Goal: Transaction & Acquisition: Purchase product/service

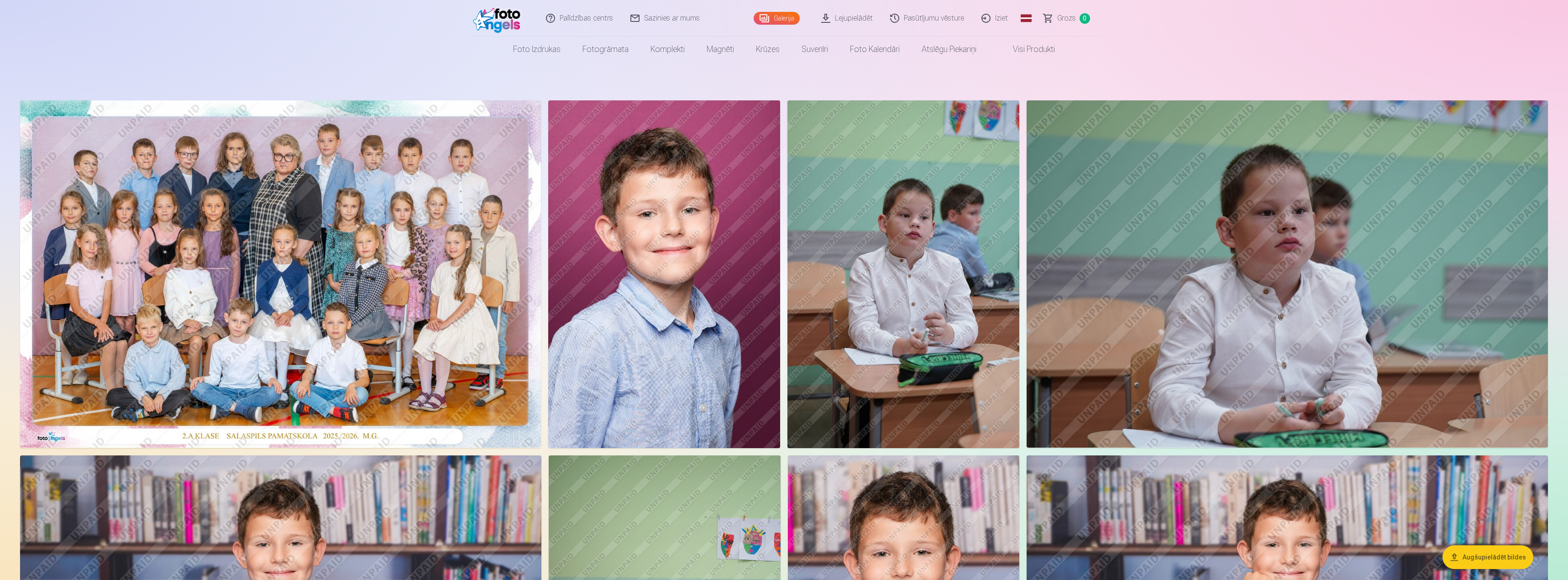
click at [380, 198] on img at bounding box center [280, 274] width 521 height 347
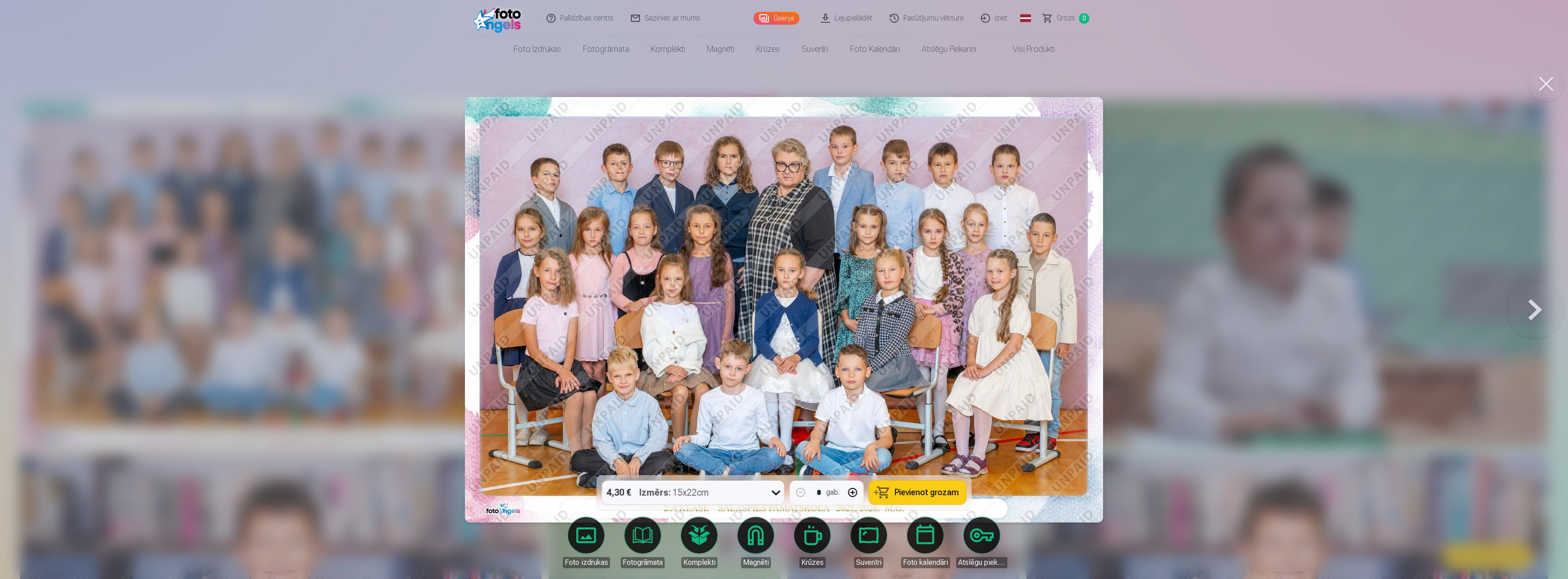
click at [777, 484] on div at bounding box center [776, 492] width 16 height 24
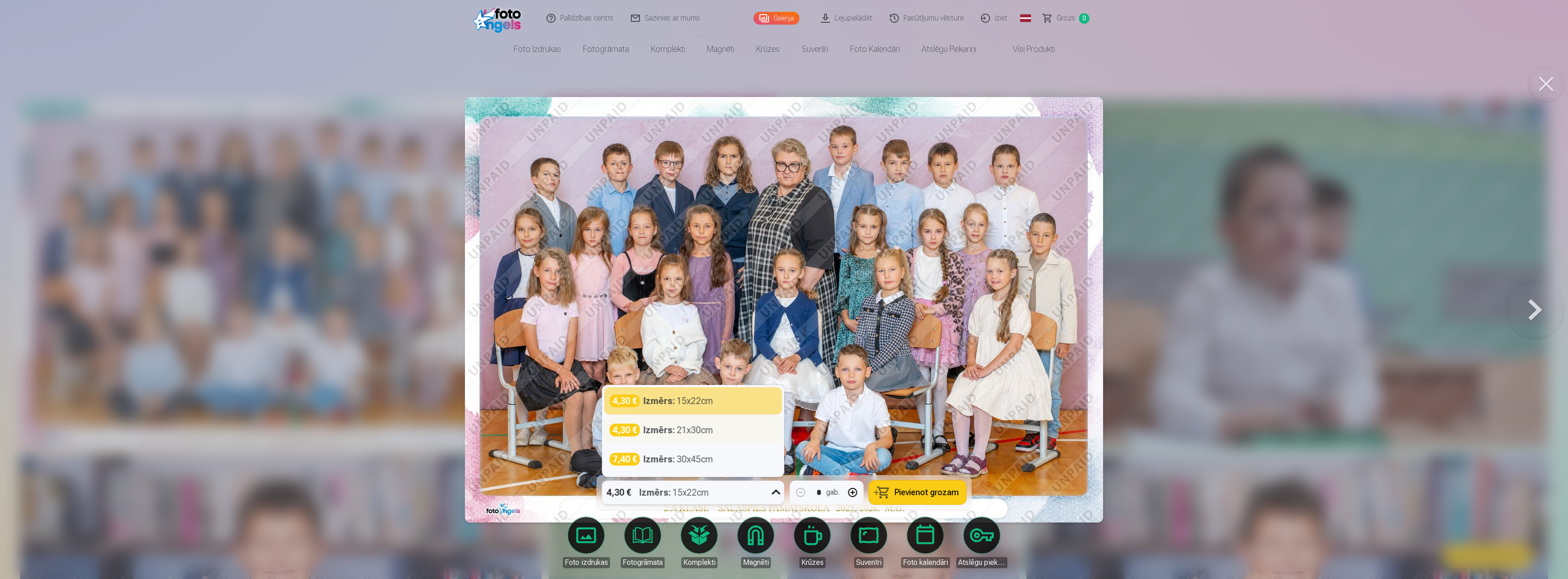
click at [699, 428] on div "Izmērs : 21x30cm" at bounding box center [678, 429] width 70 height 13
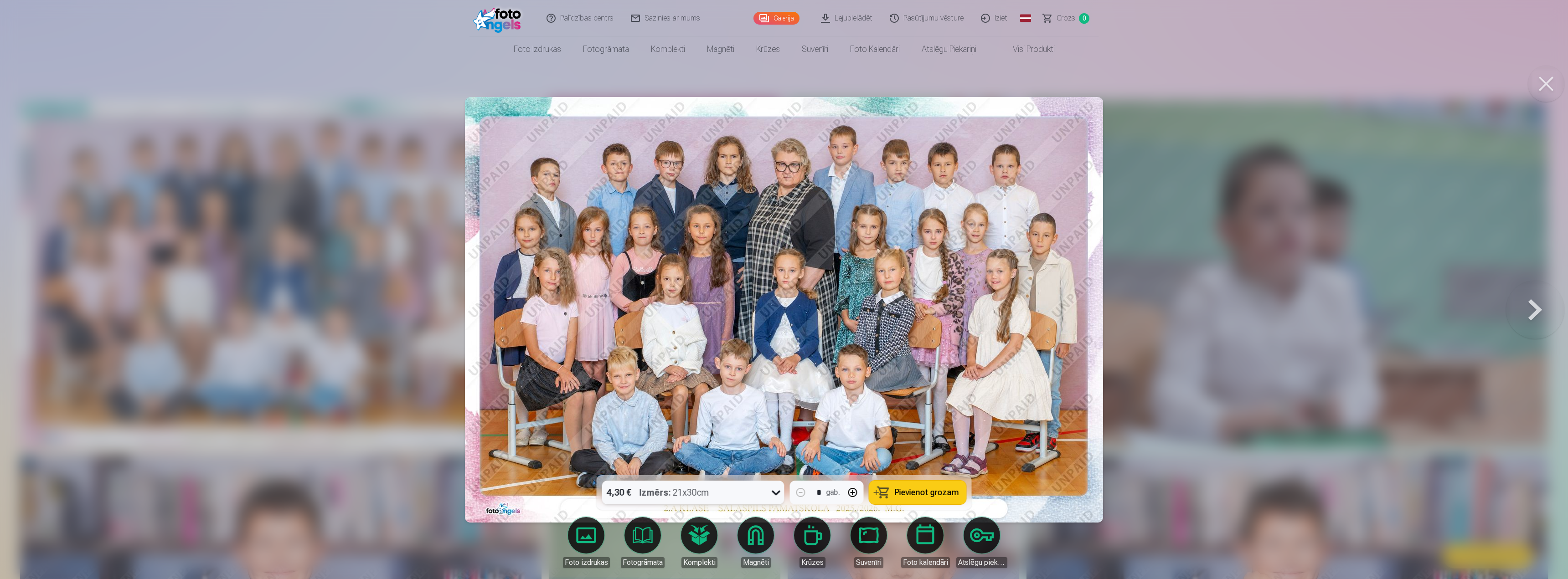
click at [922, 487] on button "Pievienot grozam" at bounding box center [918, 492] width 97 height 24
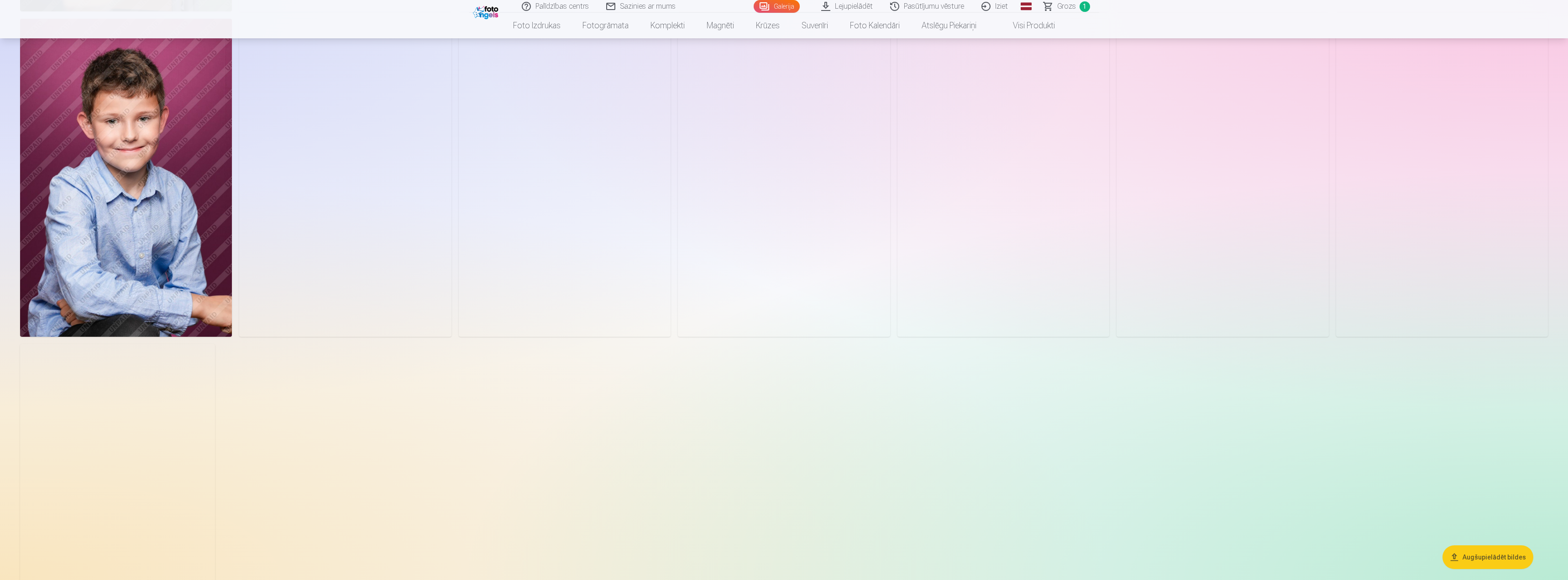
scroll to position [1369, 0]
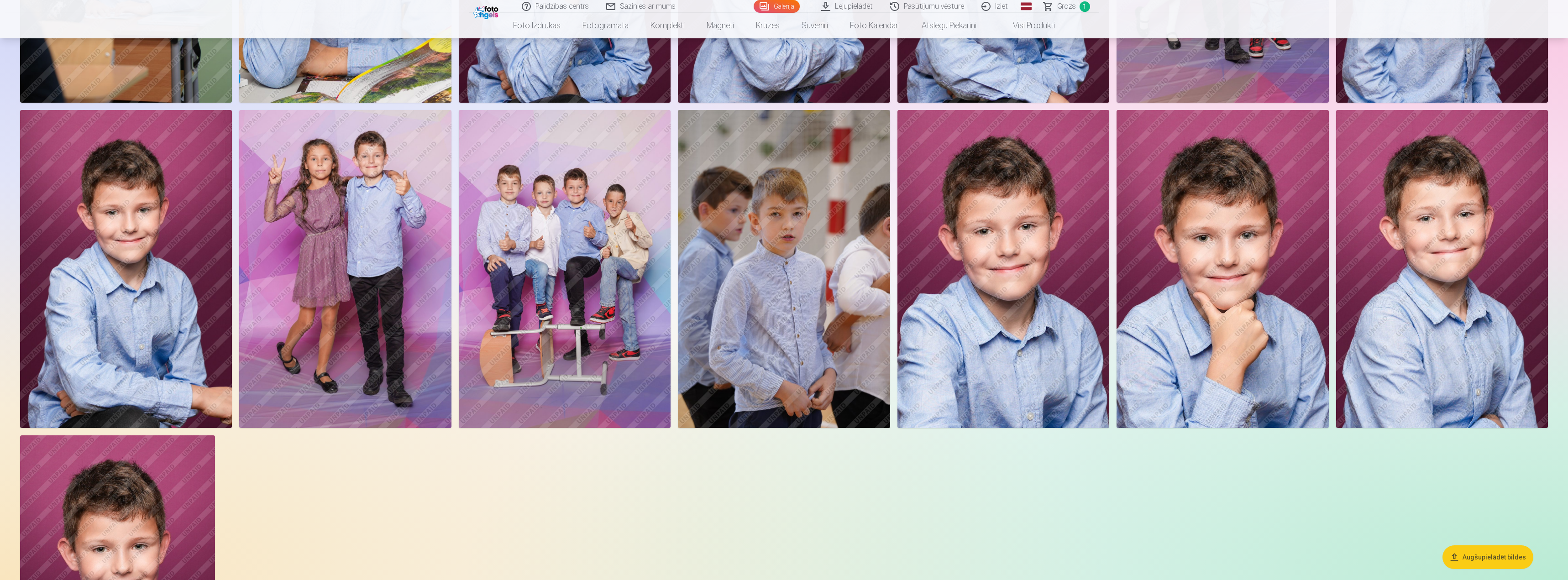
click at [562, 250] on img at bounding box center [565, 269] width 212 height 318
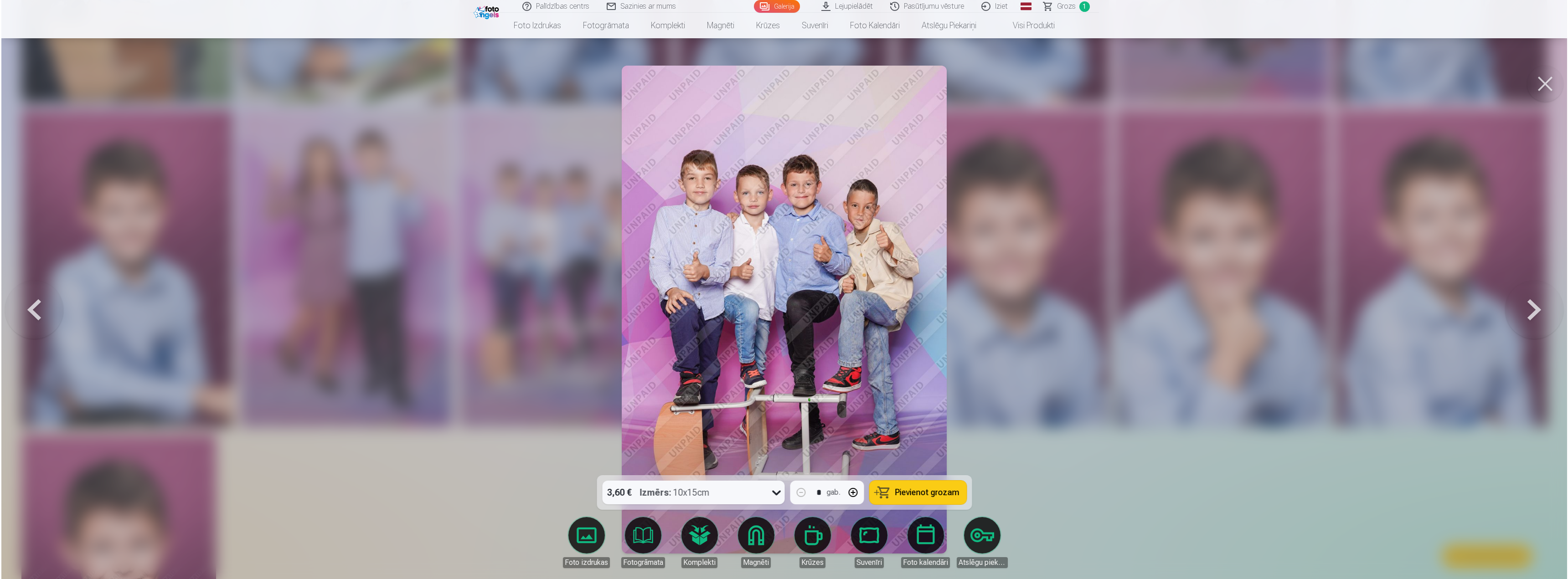
scroll to position [1368, 0]
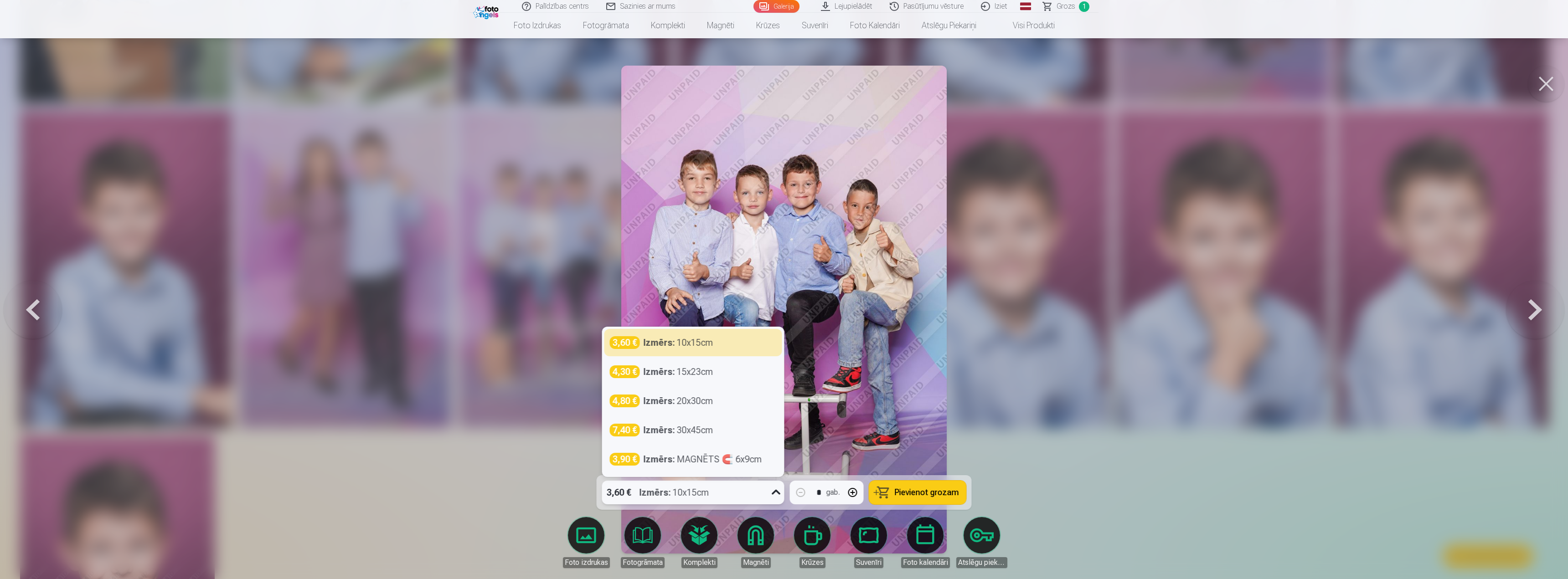
click at [773, 494] on icon at bounding box center [776, 493] width 15 height 15
click at [663, 370] on strong "Izmērs :" at bounding box center [659, 372] width 32 height 13
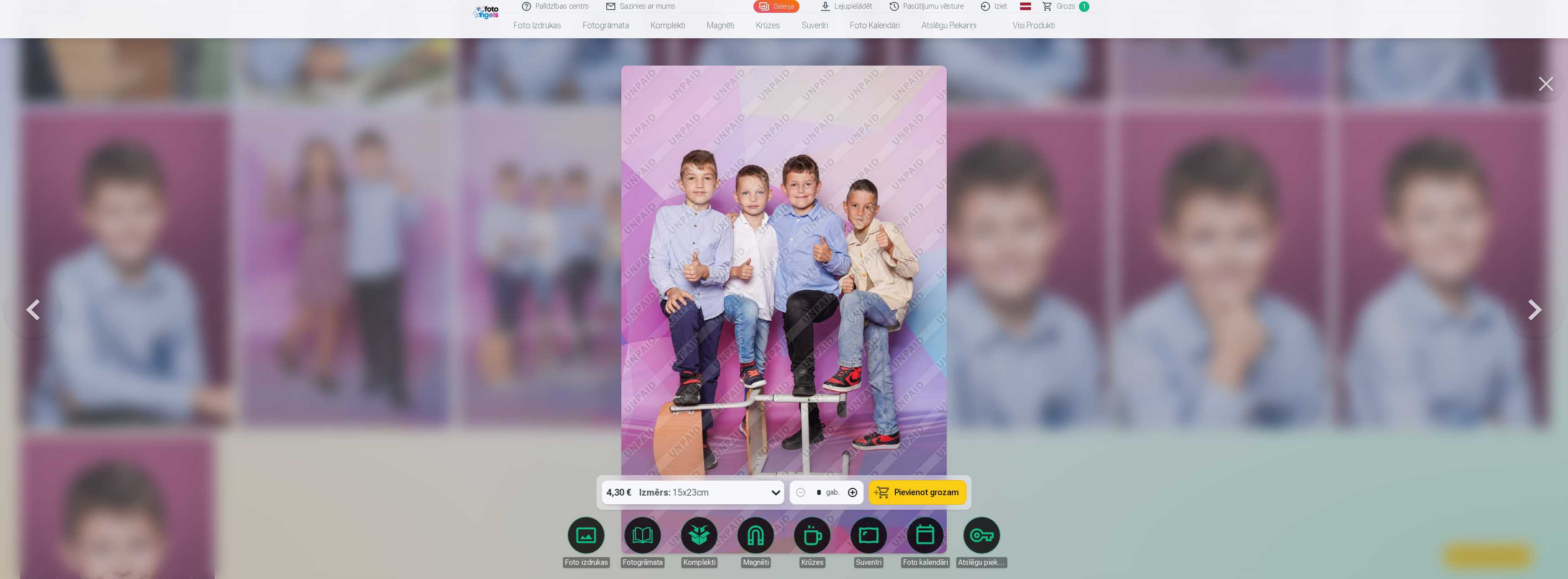
click at [928, 488] on span "Pievienot grozam" at bounding box center [927, 492] width 65 height 8
click at [1078, 6] on link "Grozs 2" at bounding box center [1066, 6] width 64 height 13
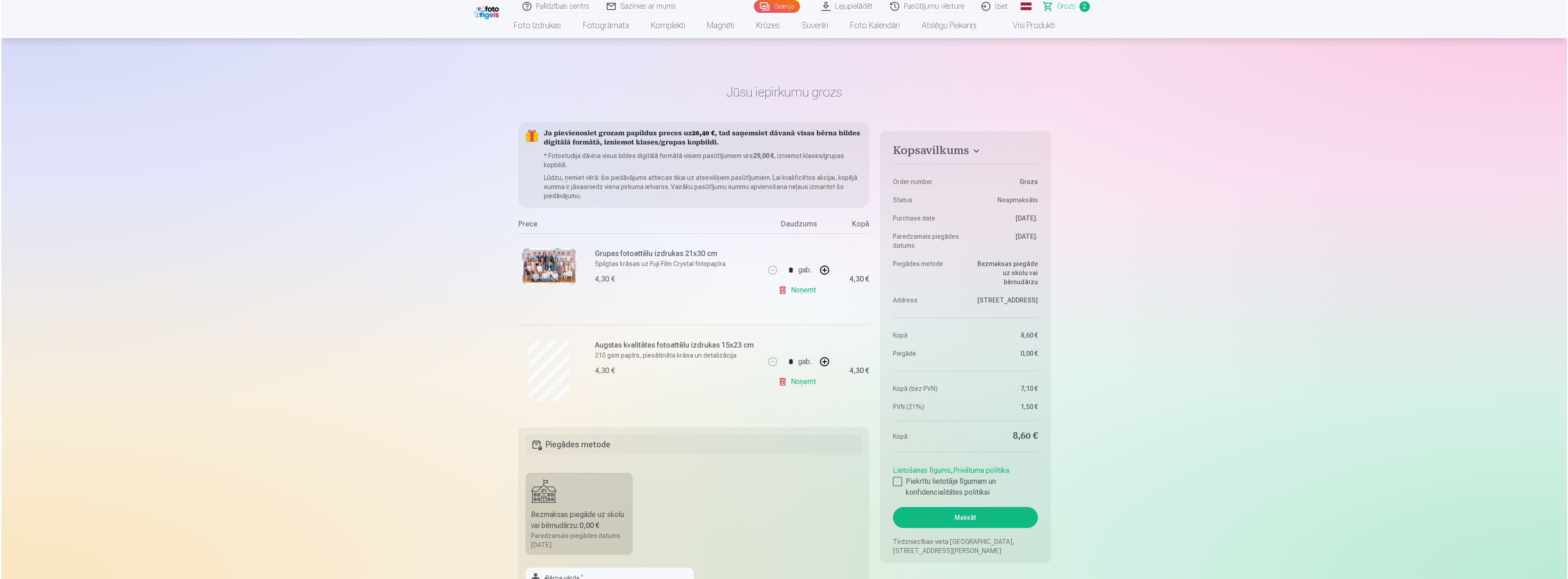
scroll to position [1368, 0]
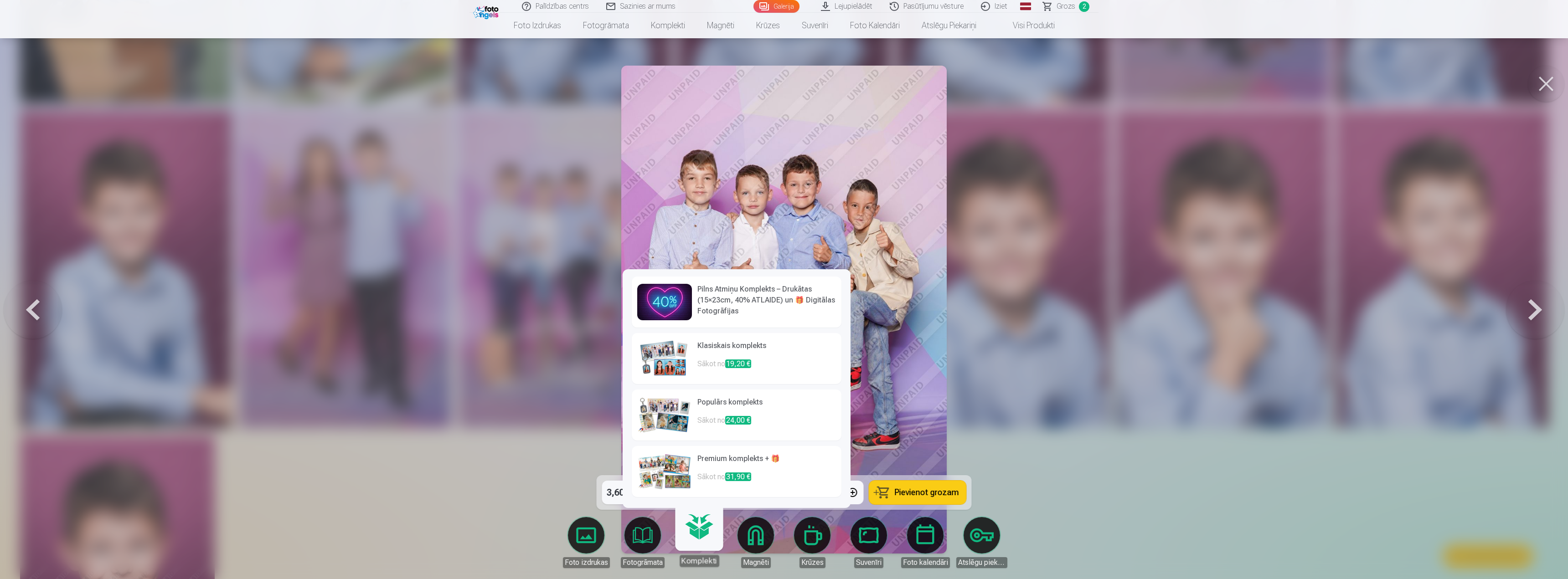
click at [705, 355] on h6 "Klasiskais komplekts" at bounding box center [767, 349] width 139 height 18
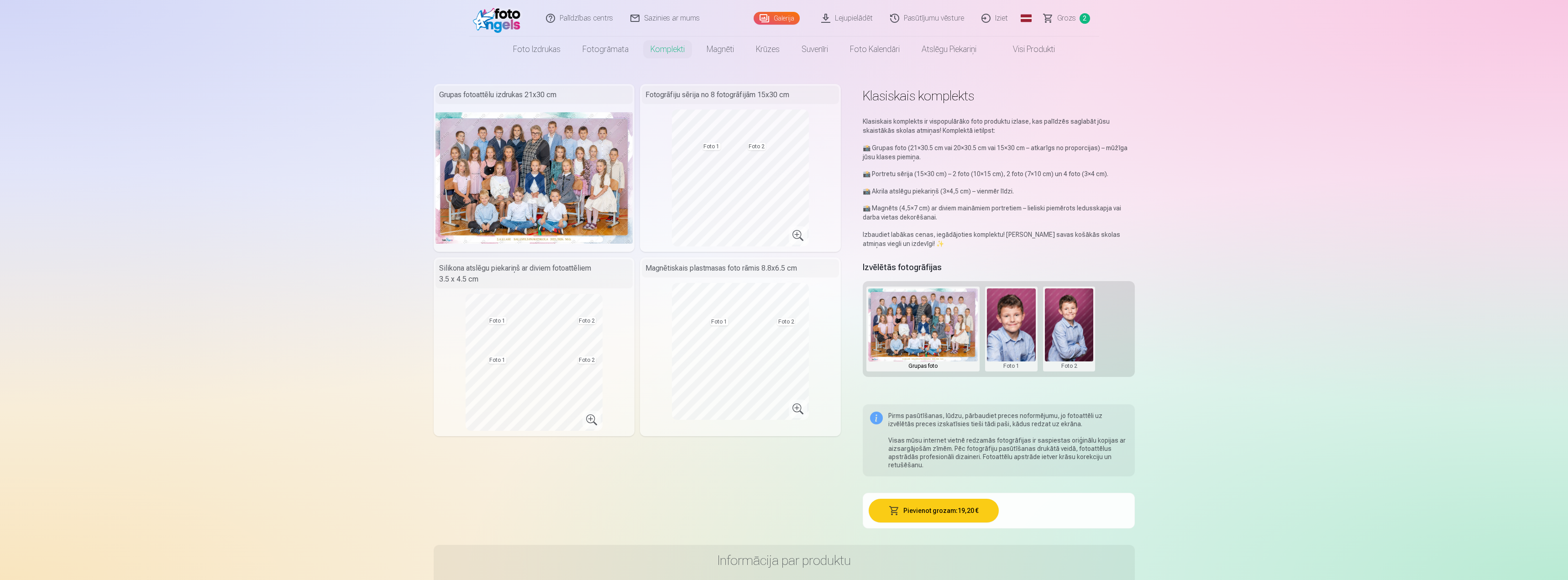
click at [1066, 18] on span "Grozs" at bounding box center [1066, 18] width 19 height 11
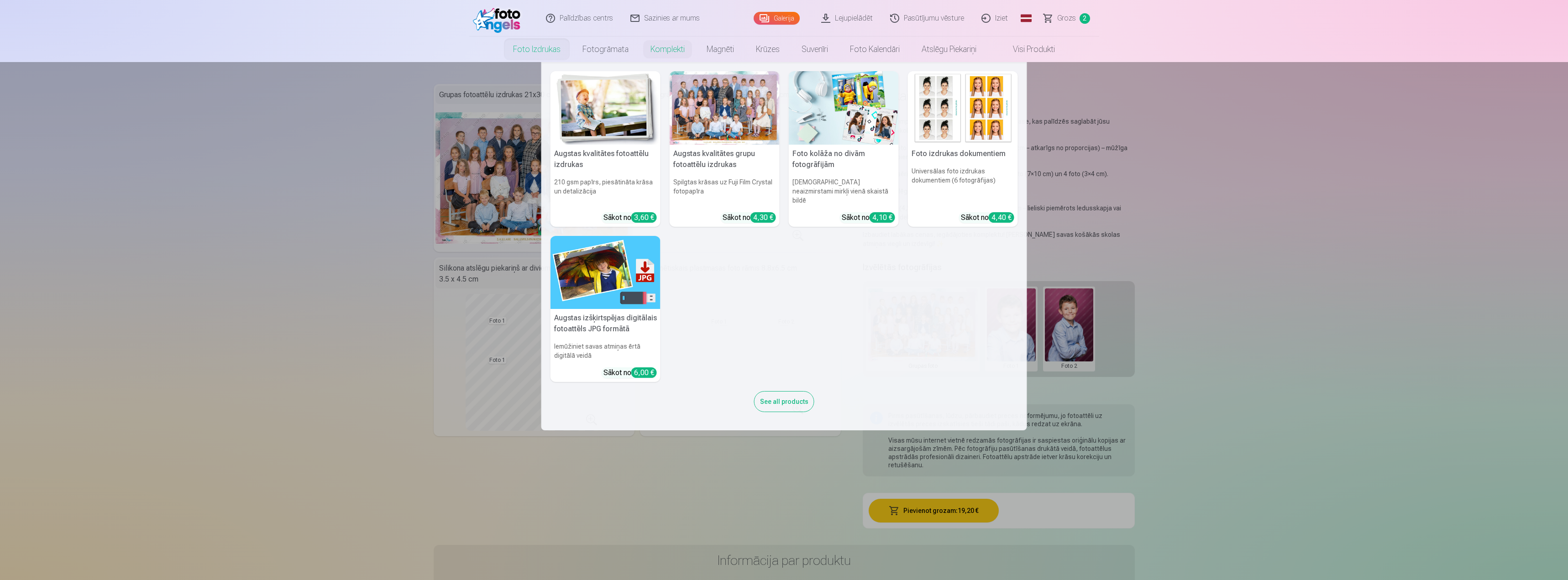
click at [546, 48] on link "Foto izdrukas" at bounding box center [537, 49] width 69 height 26
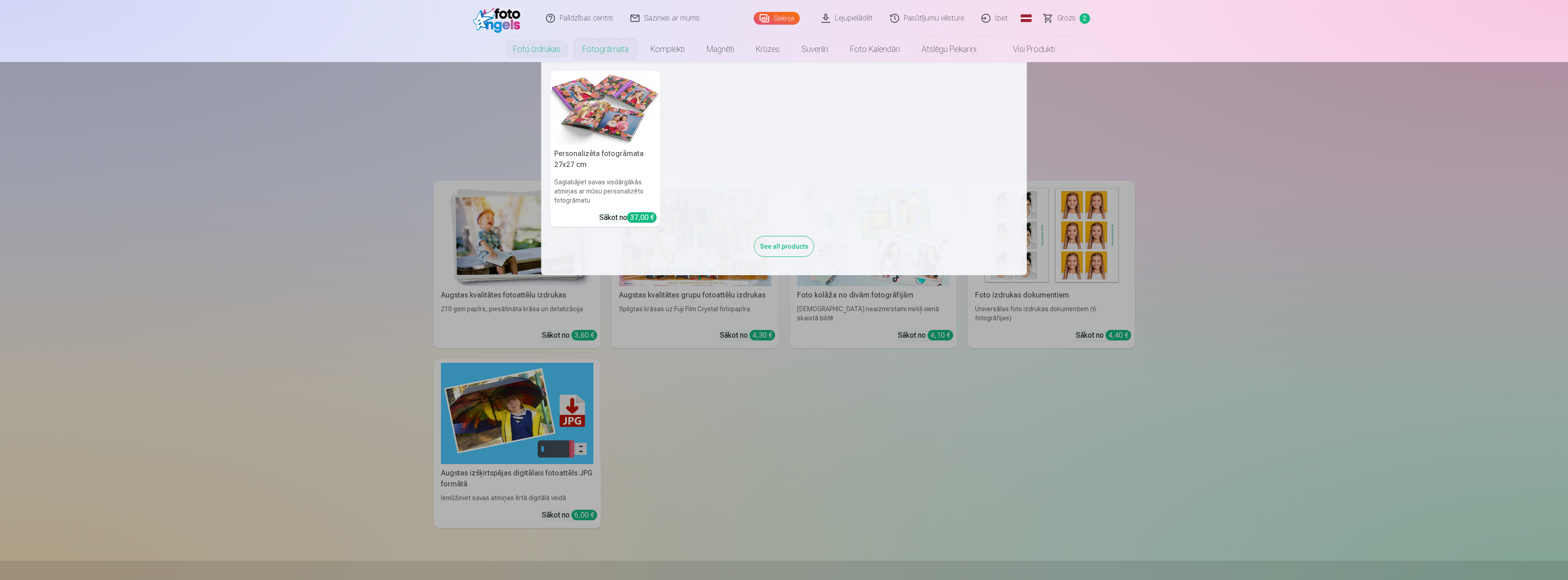
click at [249, 224] on nav "Personalizēta fotogrāmata 27x27 cm Saglabājiet savas visdārgākās atmiņas ar mūs…" at bounding box center [784, 169] width 1568 height 213
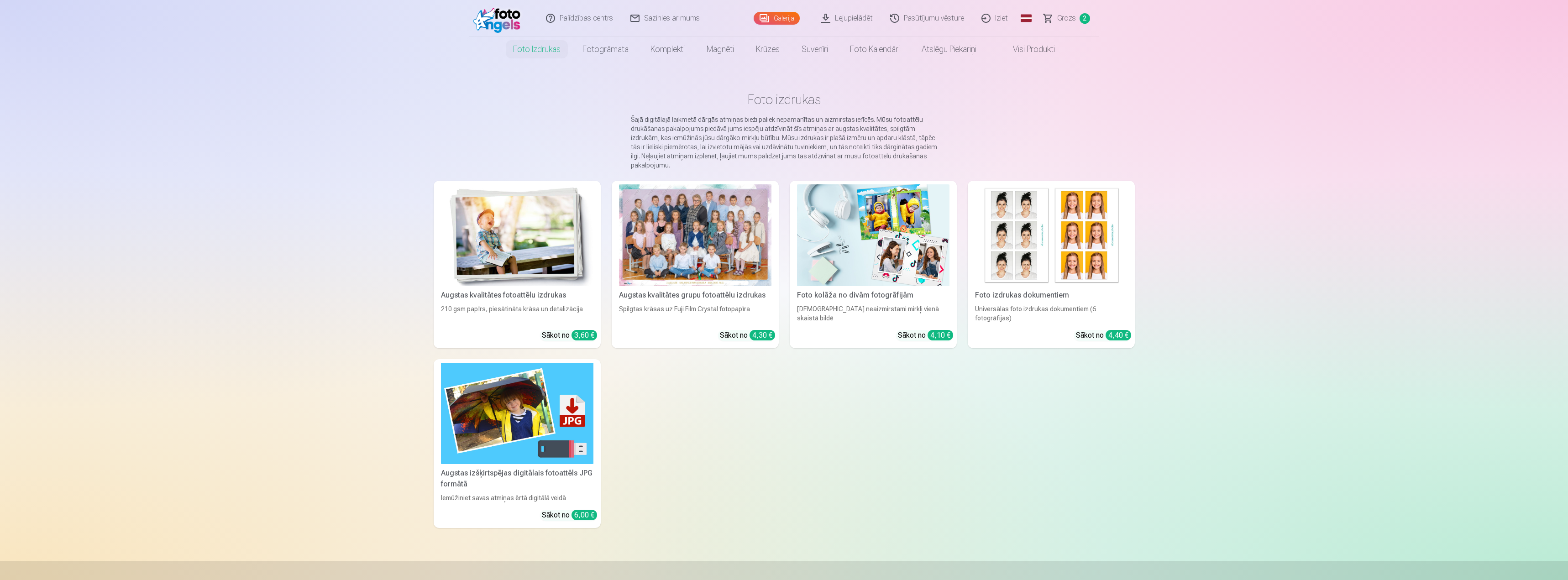
drag, startPoint x: 249, startPoint y: 224, endPoint x: 391, endPoint y: 107, distance: 184.0
click at [391, 107] on div "Palīdzības centrs Sazinies ar mums Galerija Lejupielādēt Pasūtījumu vēsture Izi…" at bounding box center [784, 406] width 1568 height 812
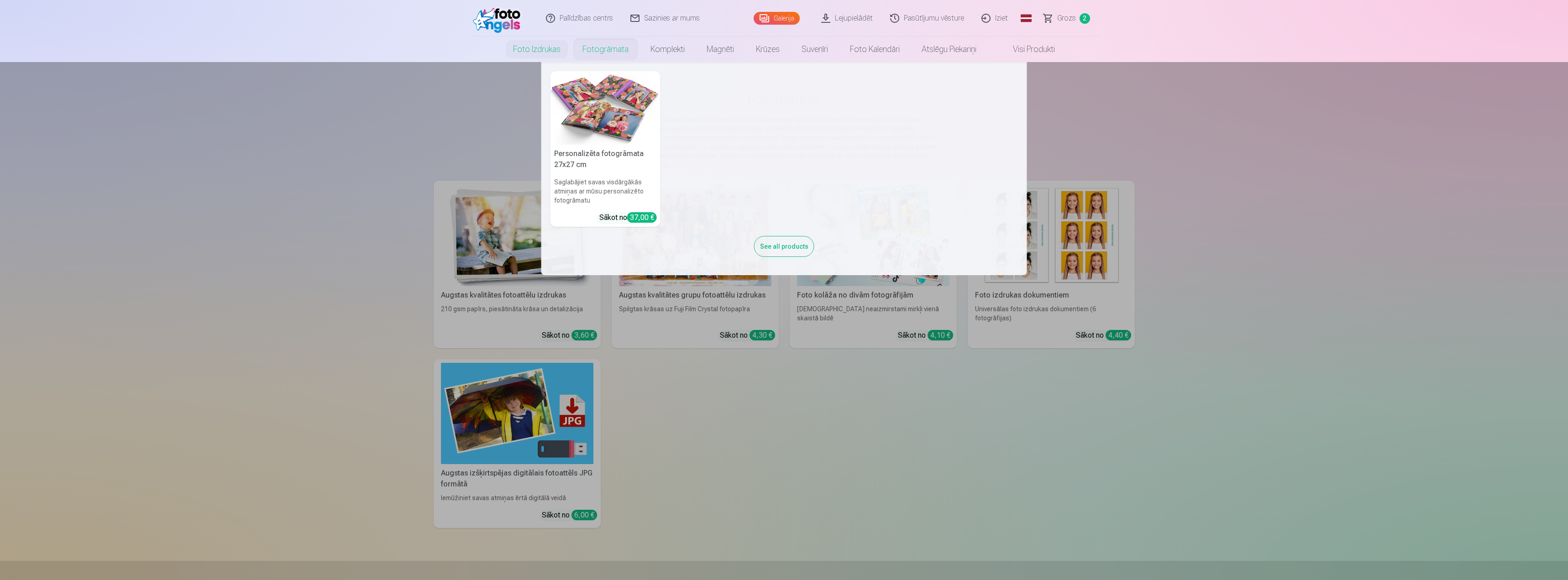
click at [607, 54] on link "Fotogrāmata" at bounding box center [606, 49] width 68 height 26
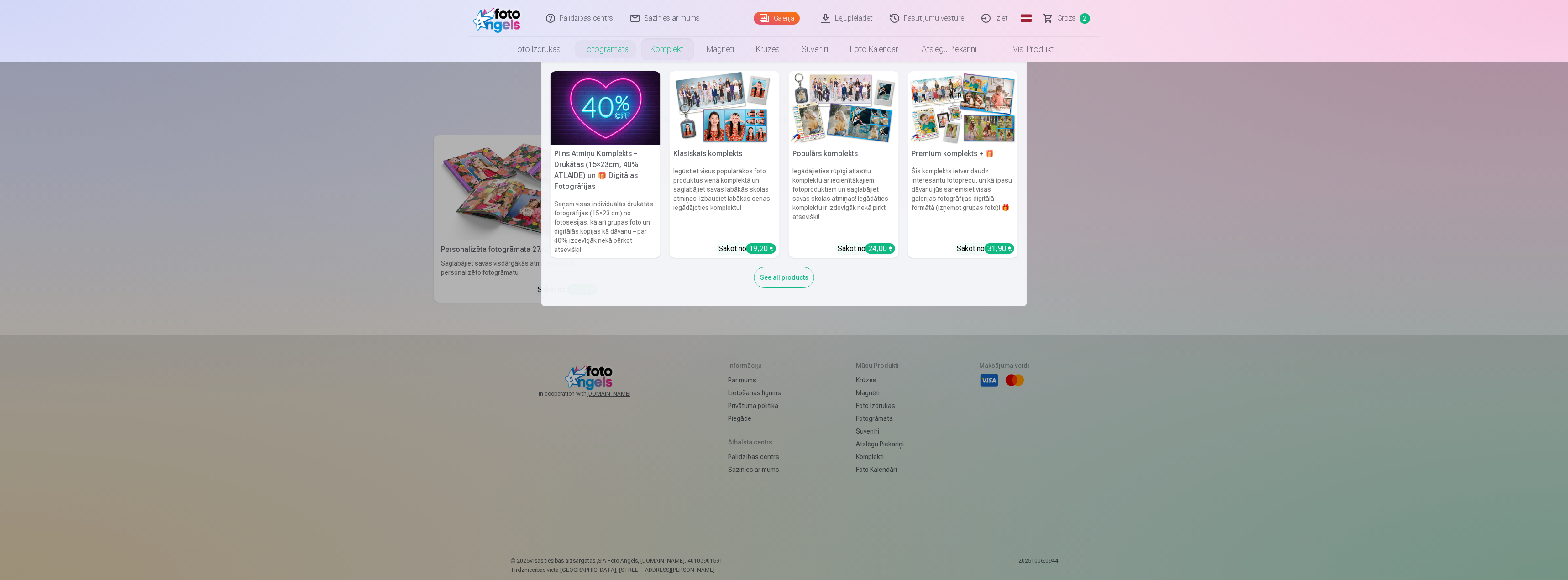
click at [672, 48] on link "Komplekti" at bounding box center [668, 49] width 56 height 26
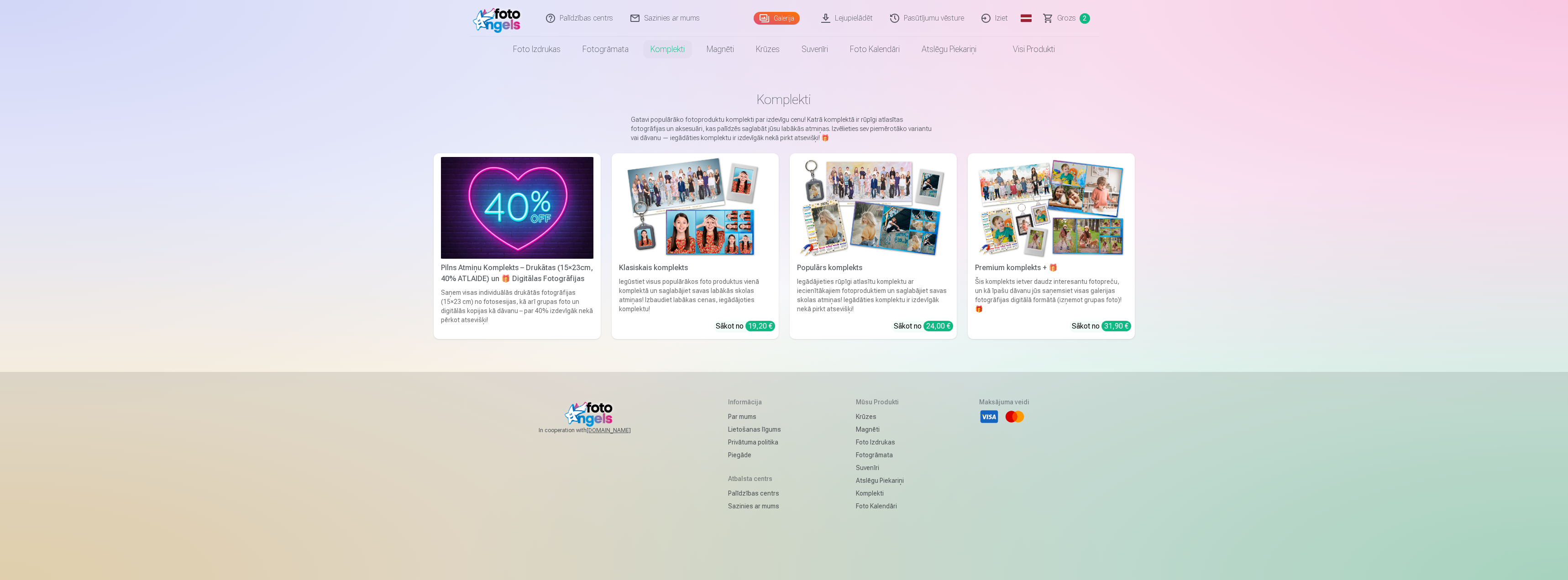
click at [782, 21] on link "Galerija" at bounding box center [777, 18] width 46 height 13
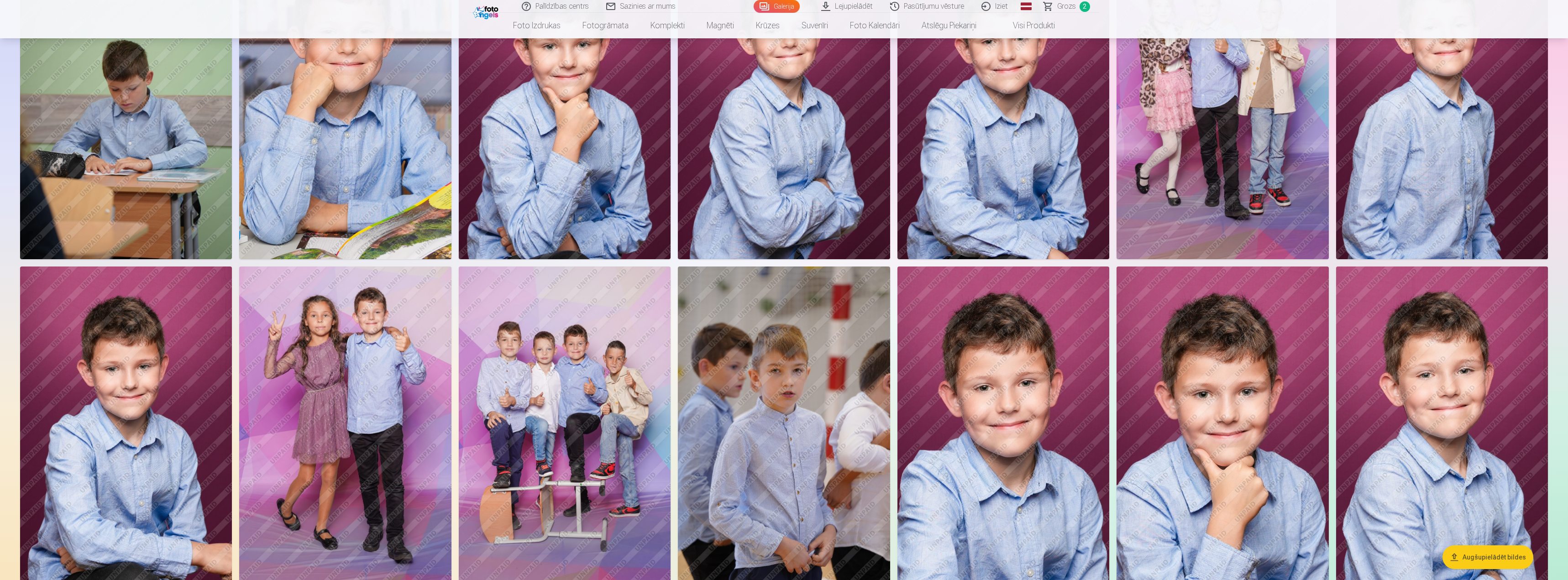
scroll to position [1278, 0]
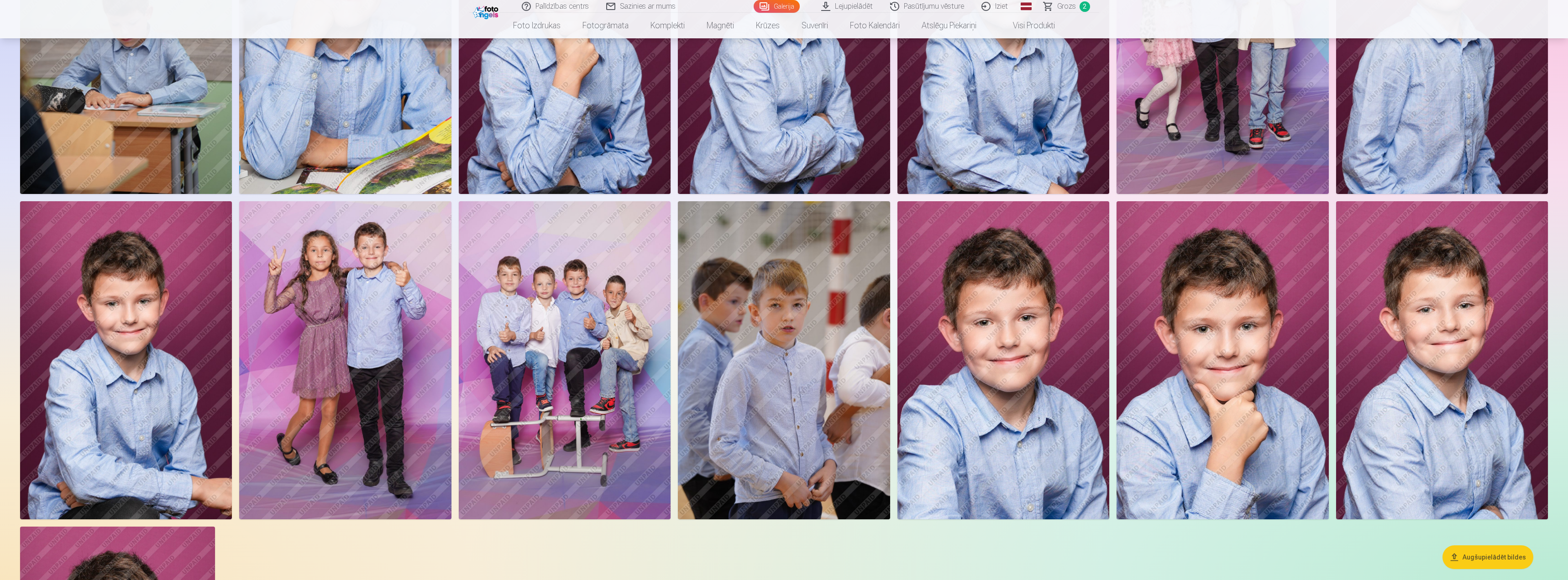
click at [1227, 383] on img at bounding box center [1222, 360] width 212 height 318
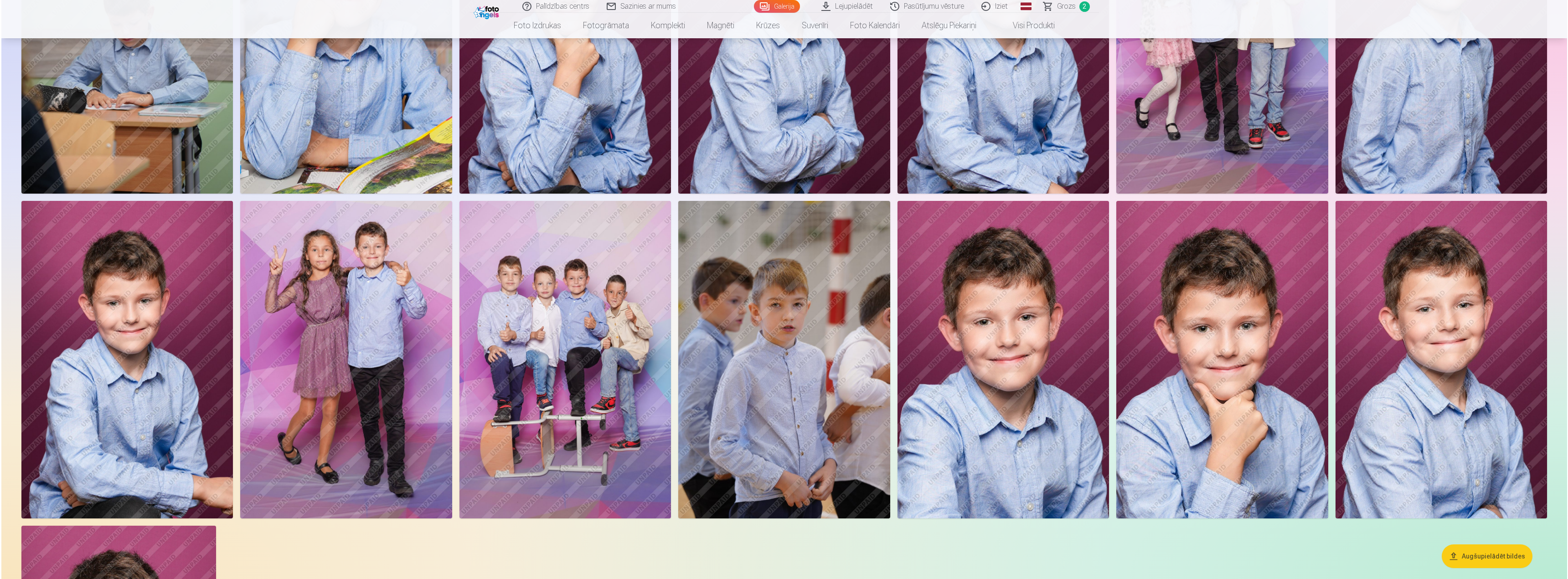
scroll to position [1277, 0]
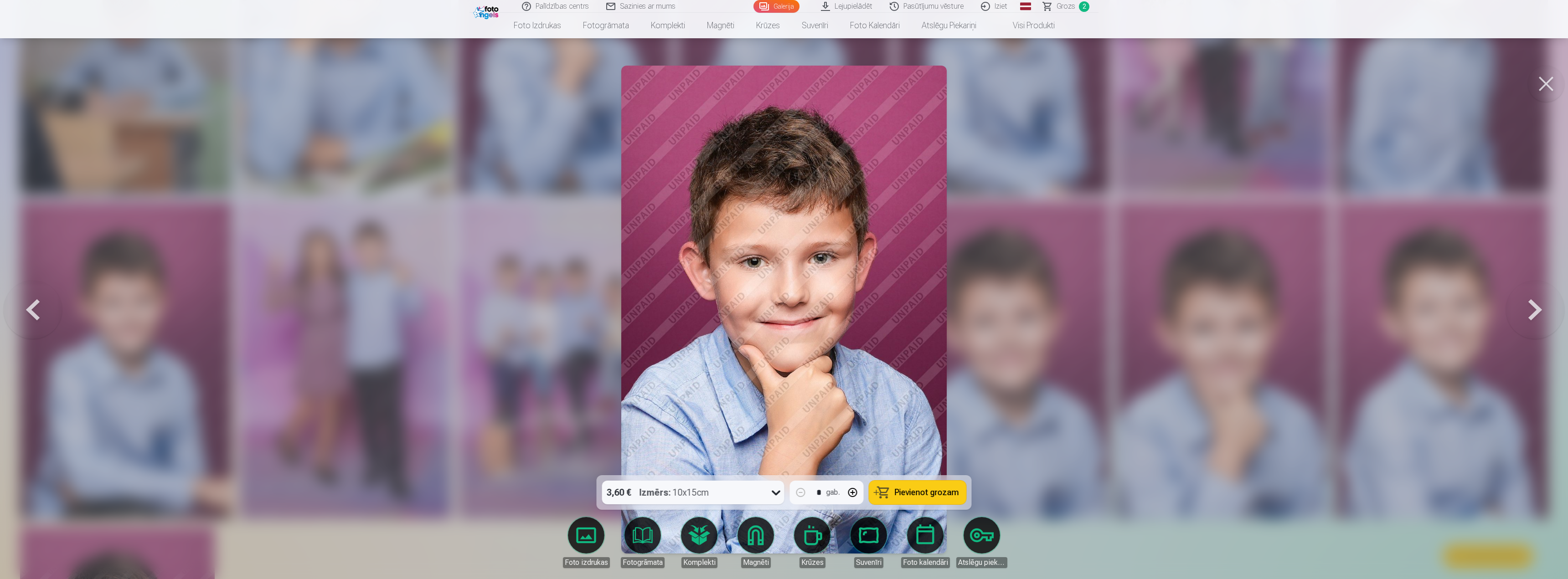
click at [778, 496] on icon at bounding box center [776, 493] width 15 height 15
click at [920, 489] on span "Pievienot grozam" at bounding box center [927, 492] width 65 height 8
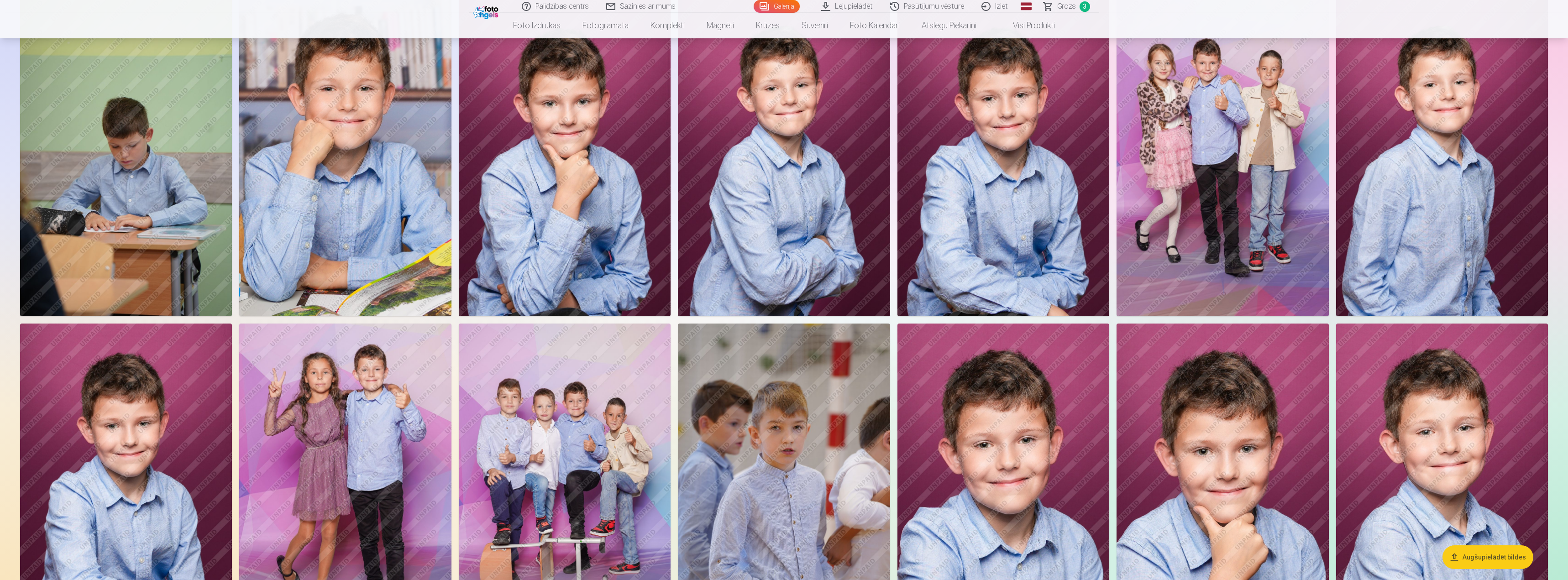
scroll to position [1278, 0]
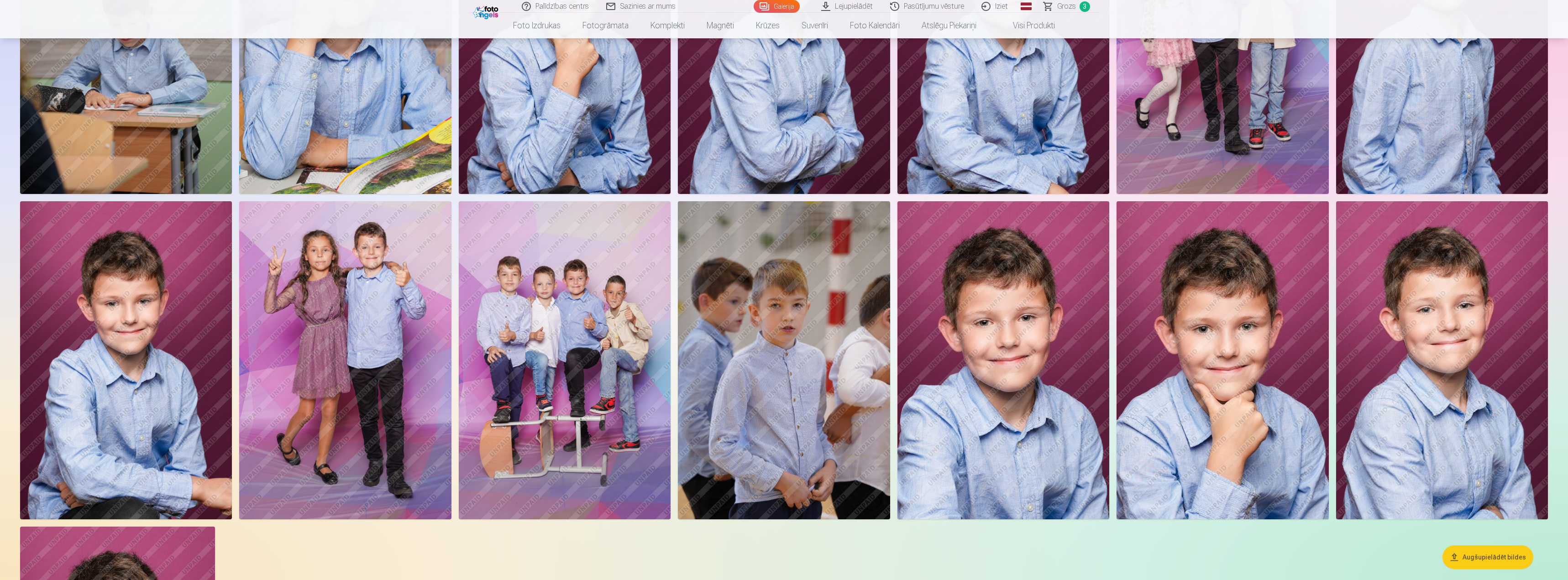
click at [543, 356] on img at bounding box center [565, 360] width 212 height 318
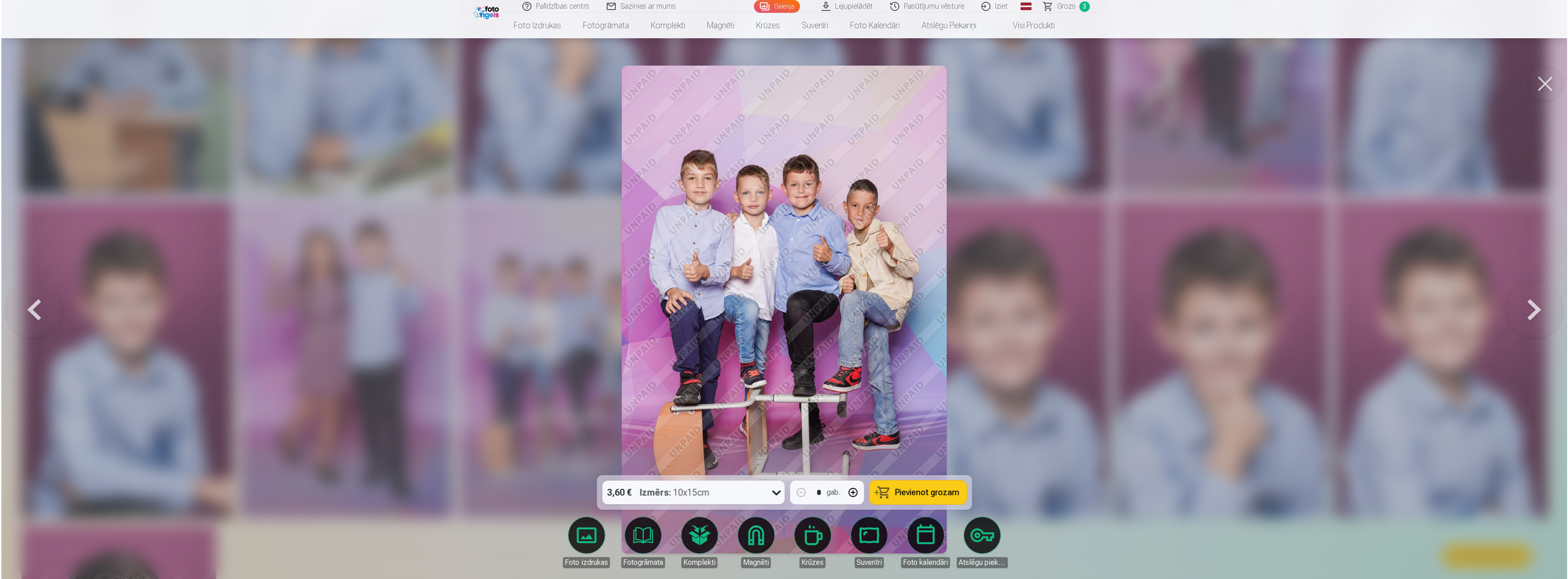
scroll to position [1277, 0]
click at [1544, 84] on button at bounding box center [1546, 84] width 37 height 36
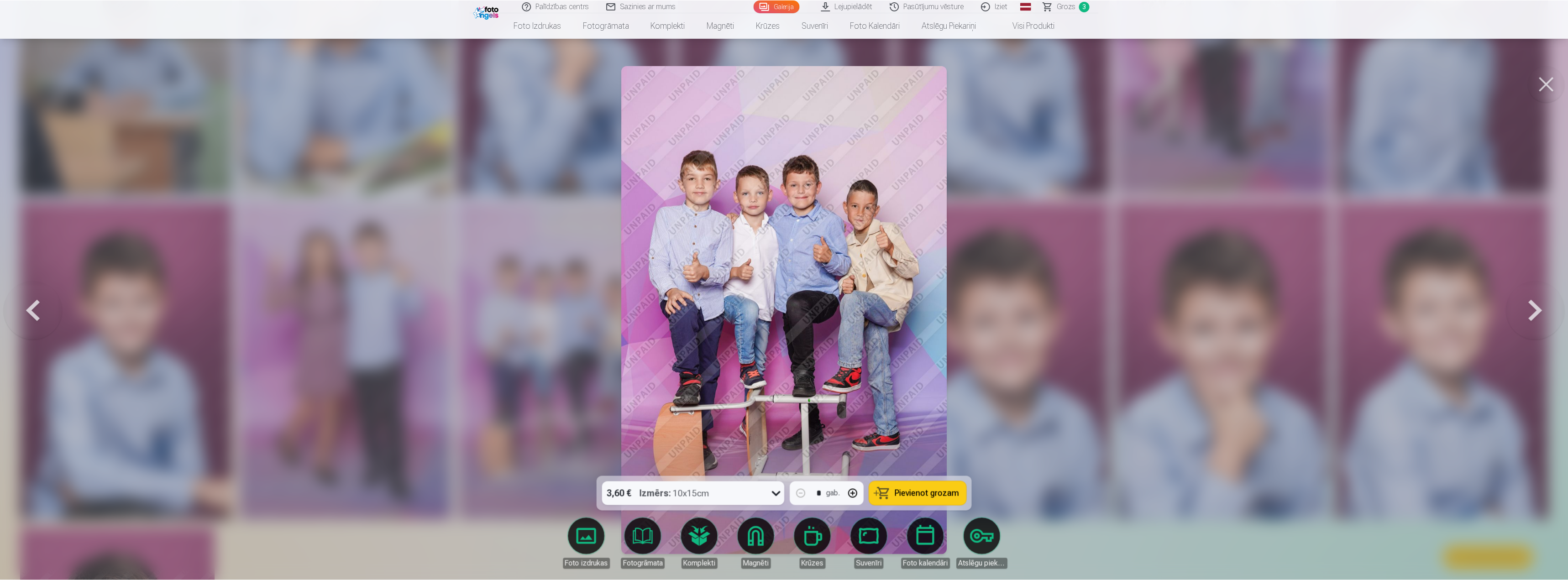
scroll to position [1278, 0]
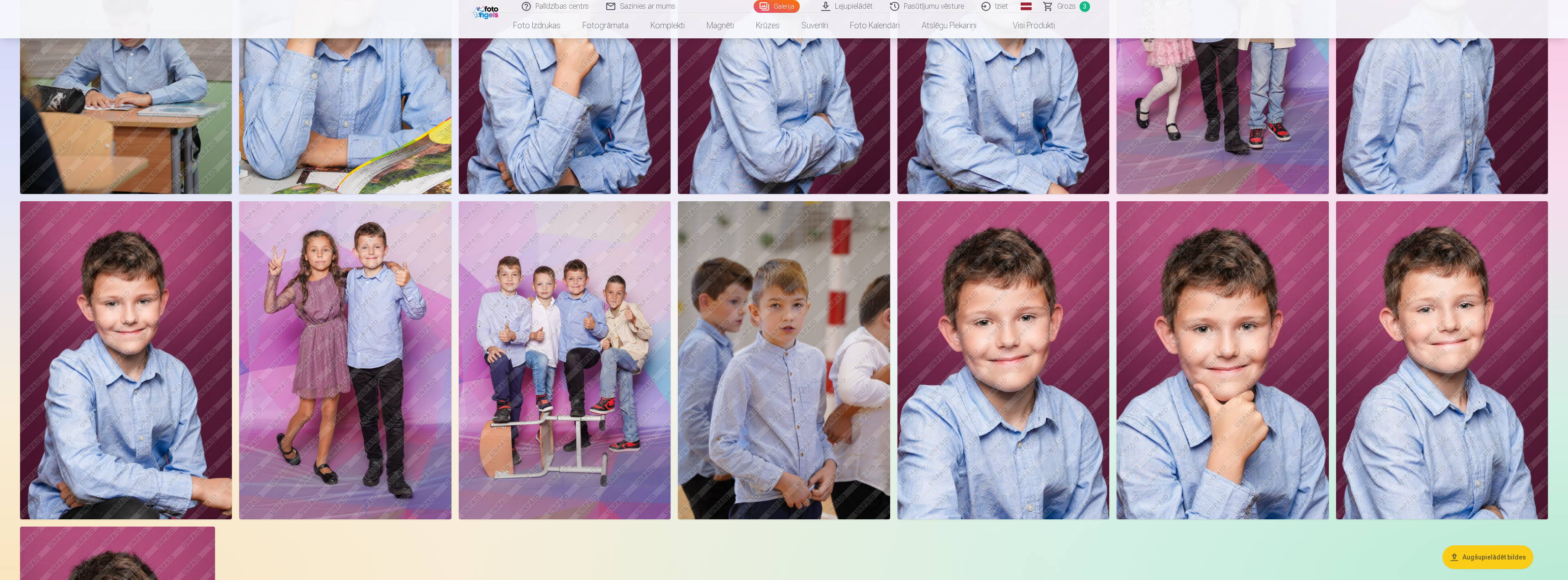
click at [337, 331] on img at bounding box center [345, 360] width 212 height 318
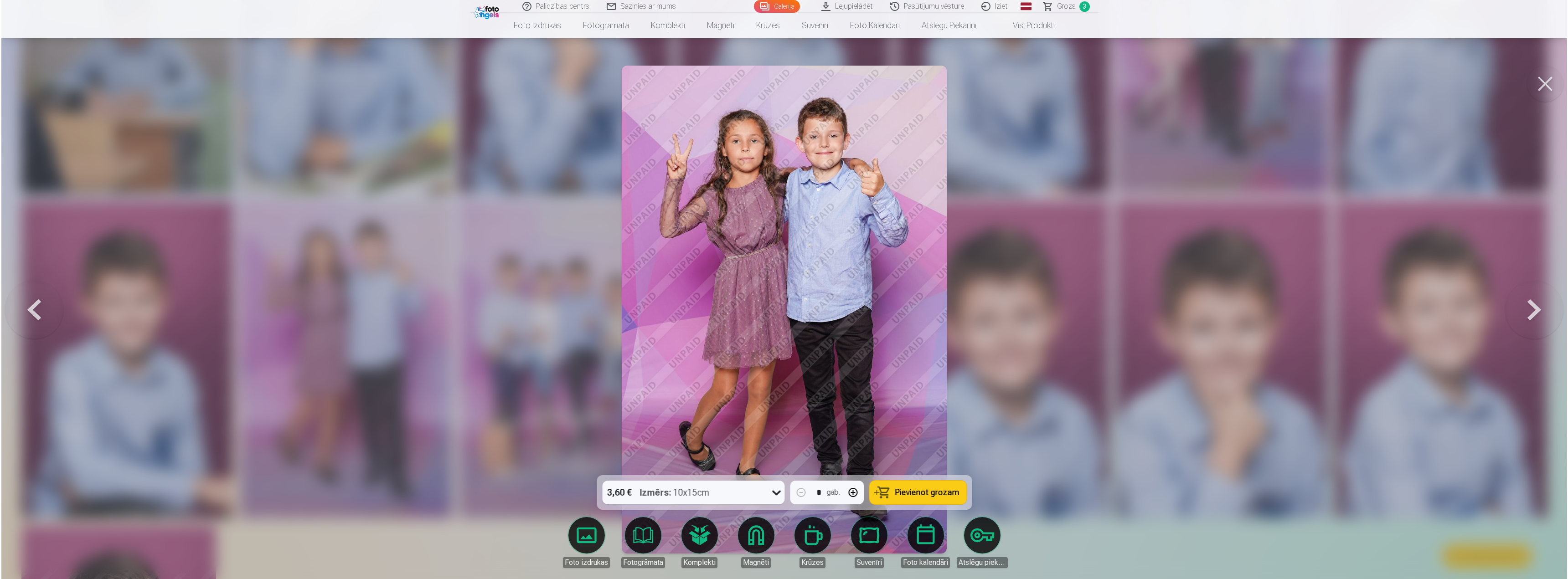
scroll to position [1277, 0]
click at [854, 496] on button "button" at bounding box center [853, 493] width 22 height 22
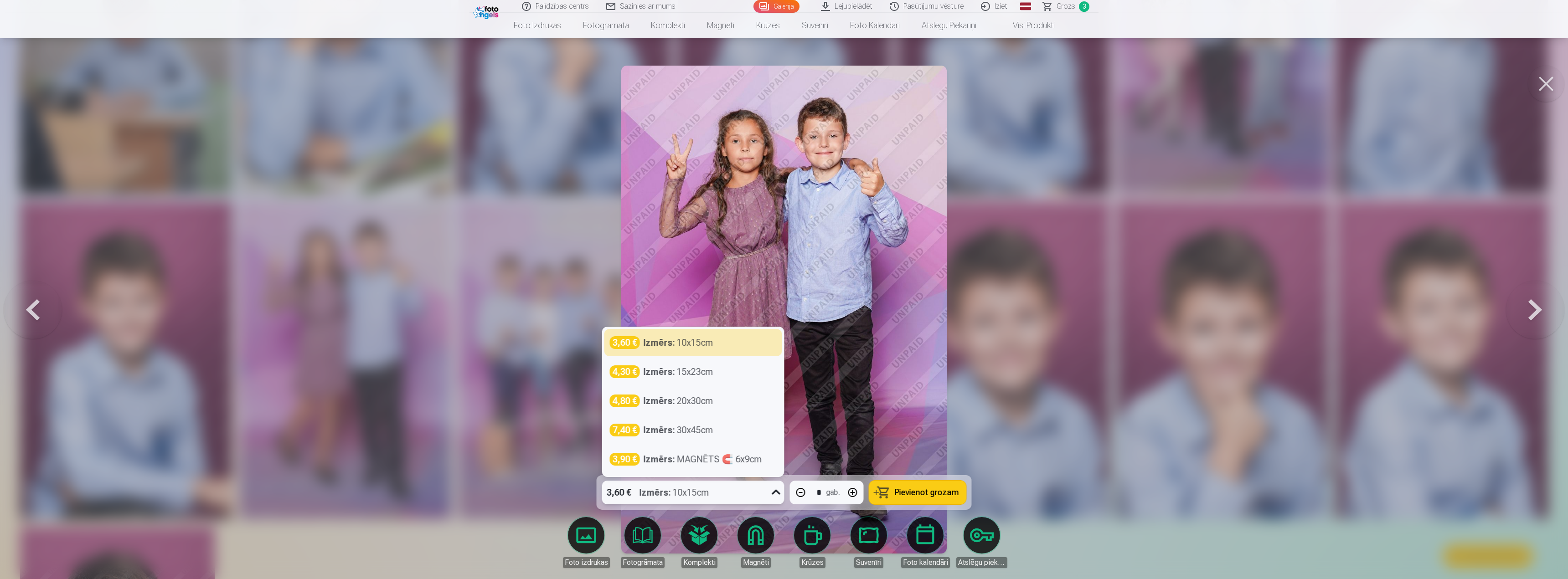
click at [771, 495] on icon at bounding box center [776, 493] width 15 height 15
click at [699, 367] on div "Izmērs : 15x23cm" at bounding box center [678, 372] width 70 height 13
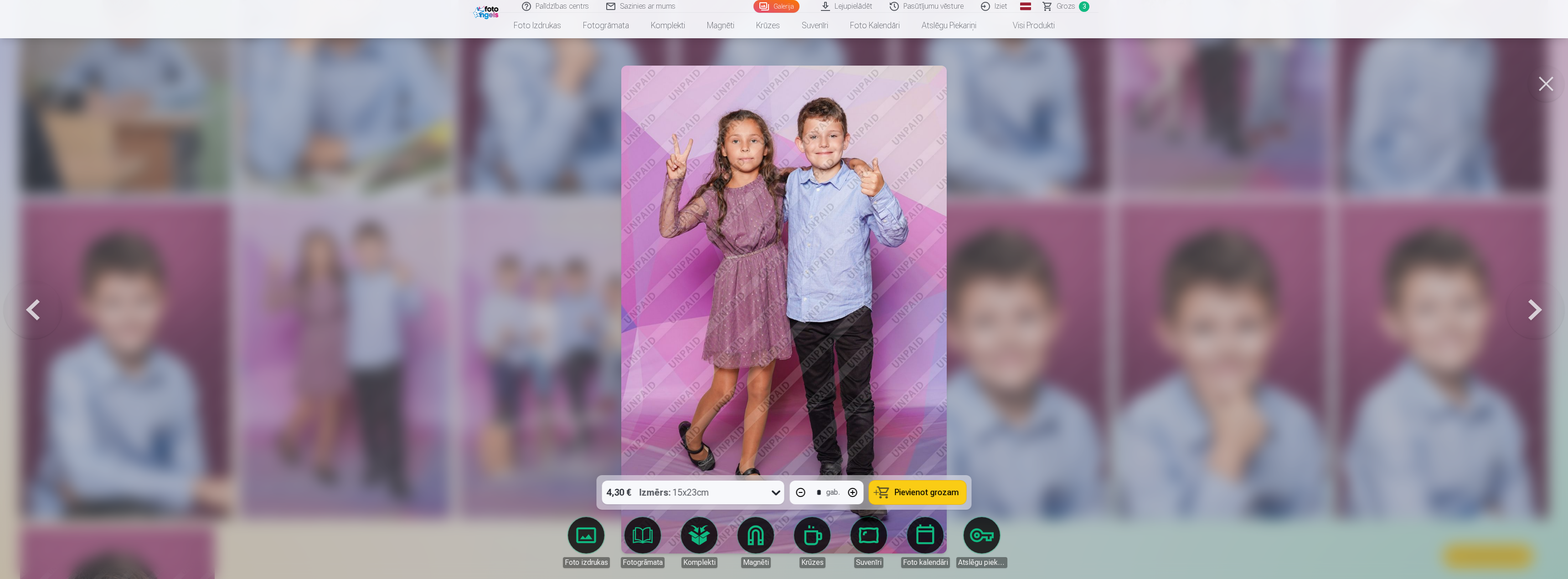
click at [850, 496] on button "button" at bounding box center [853, 493] width 22 height 22
click at [915, 491] on span "Pievienot grozam" at bounding box center [927, 492] width 65 height 8
type input "*"
click at [1064, 5] on span "Grozs" at bounding box center [1066, 6] width 19 height 11
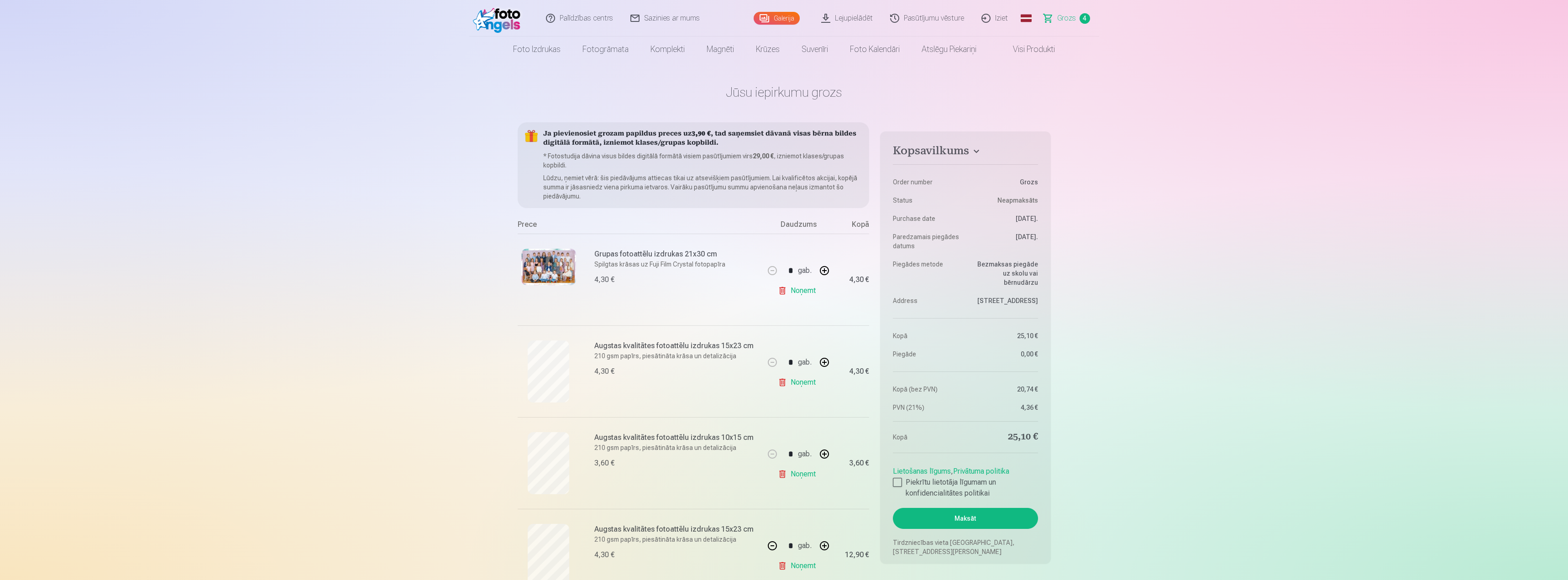
click at [774, 17] on link "Galerija" at bounding box center [777, 18] width 46 height 13
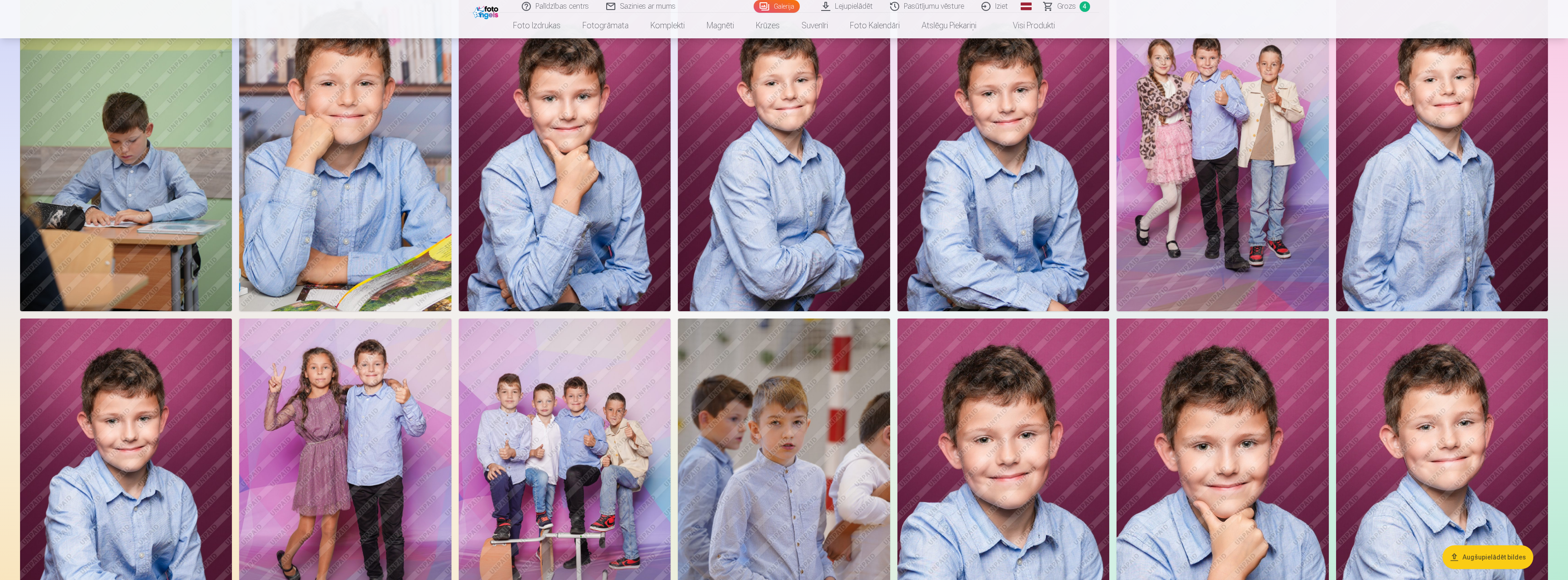
scroll to position [1278, 0]
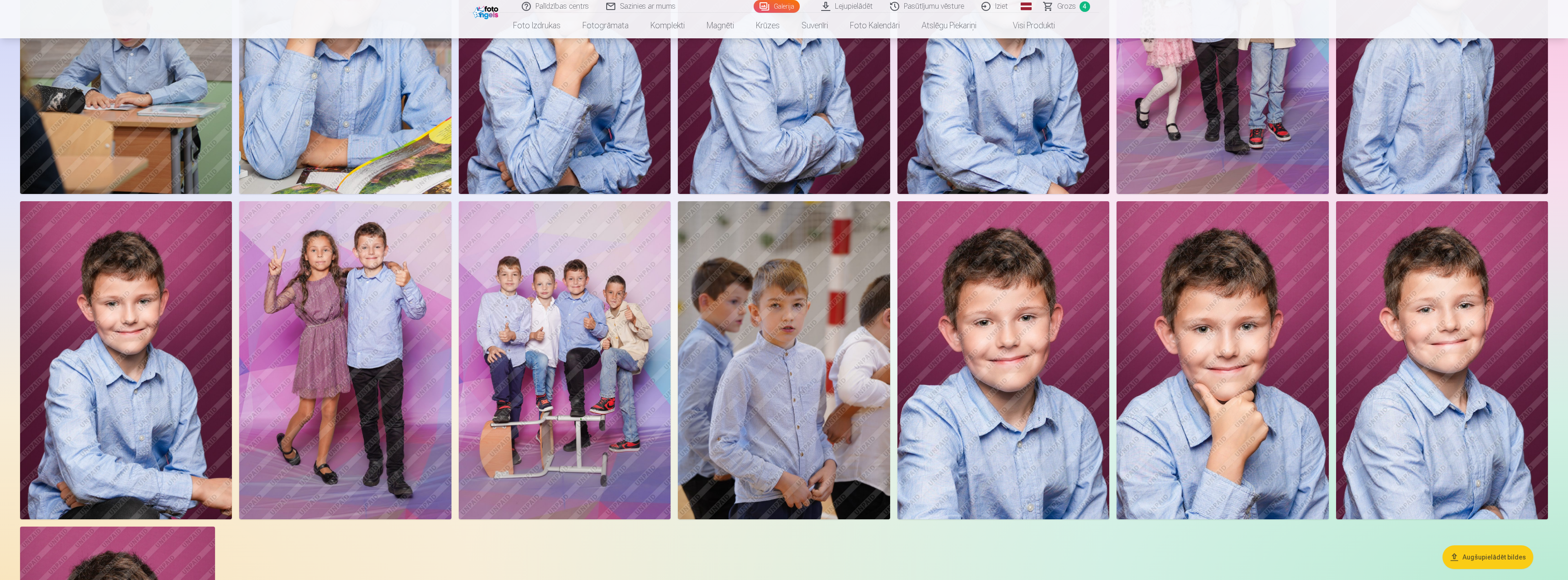
click at [1419, 283] on img at bounding box center [1442, 360] width 212 height 318
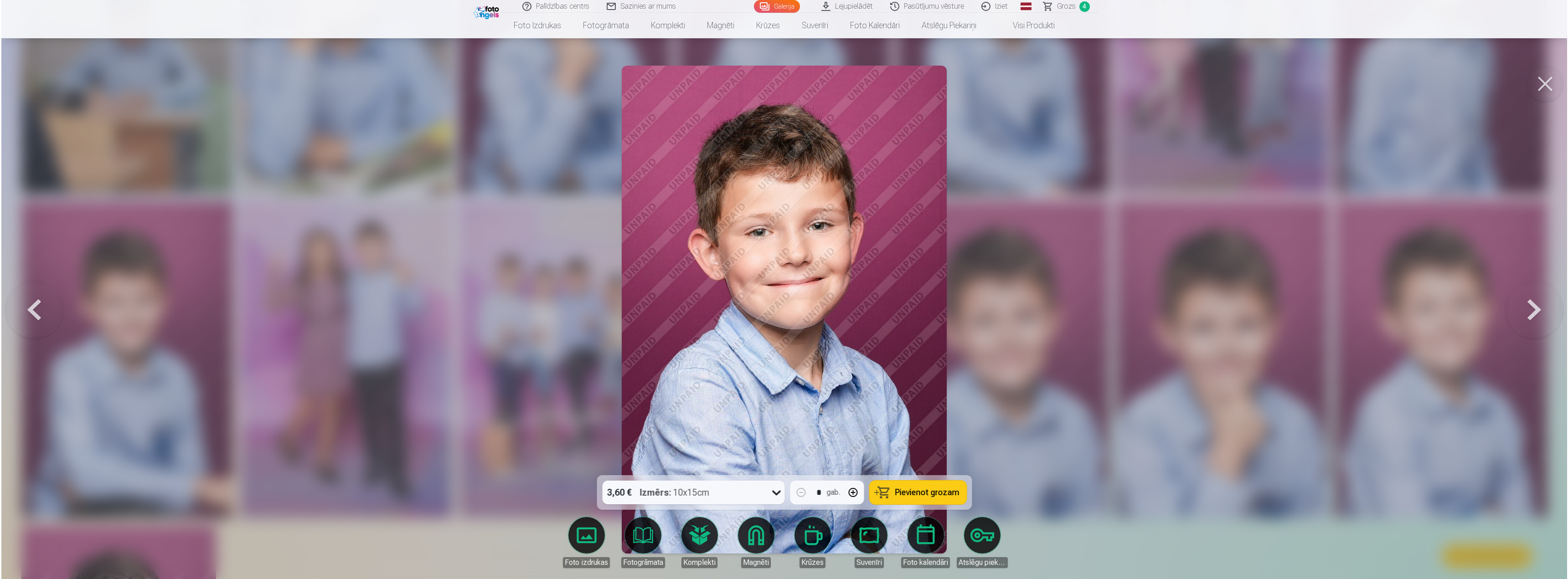
scroll to position [1277, 0]
click at [776, 488] on icon at bounding box center [776, 493] width 15 height 15
click at [1070, 7] on span "Grozs" at bounding box center [1066, 6] width 19 height 11
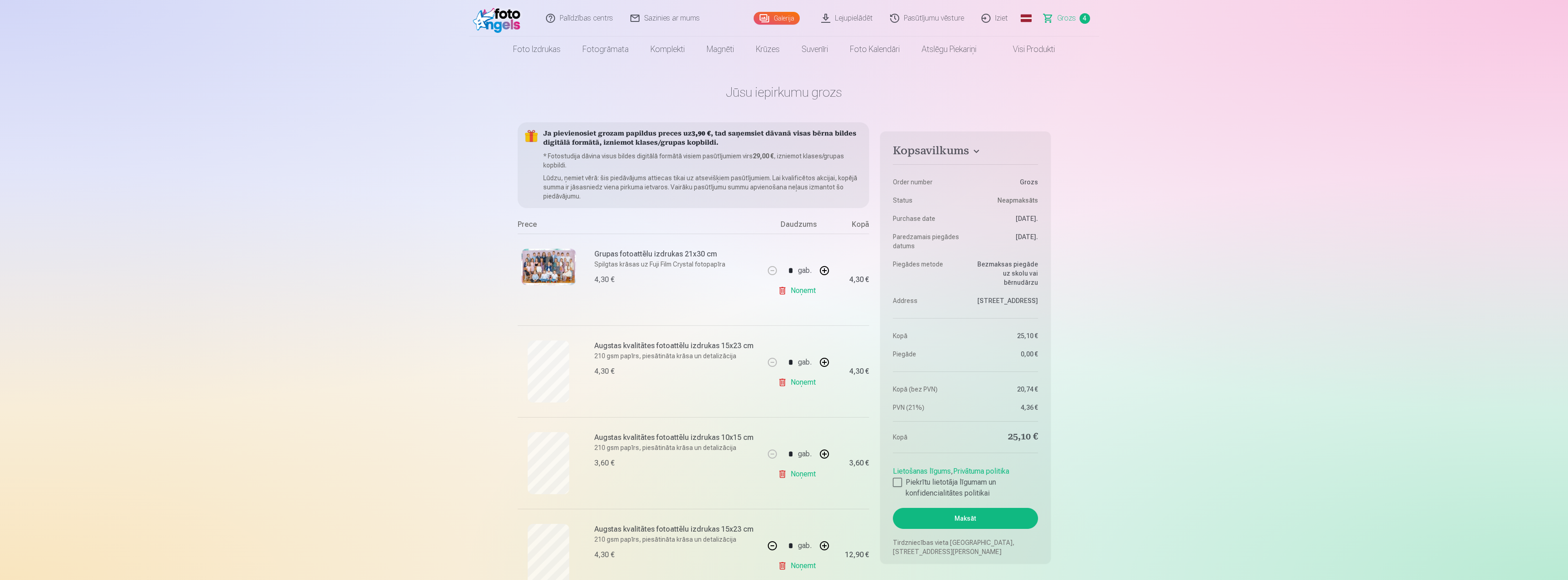
click at [783, 10] on div "Galerija" at bounding box center [779, 18] width 50 height 37
click at [785, 17] on link "Galerija" at bounding box center [777, 18] width 46 height 13
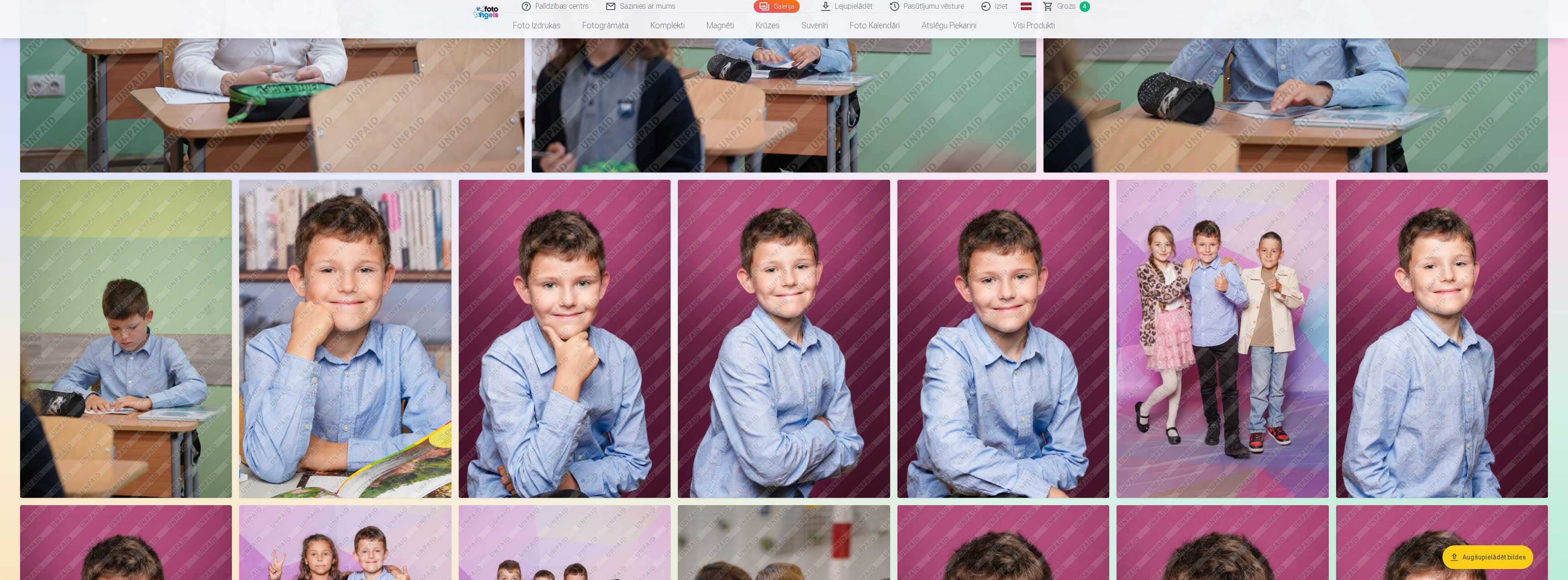
scroll to position [1141, 0]
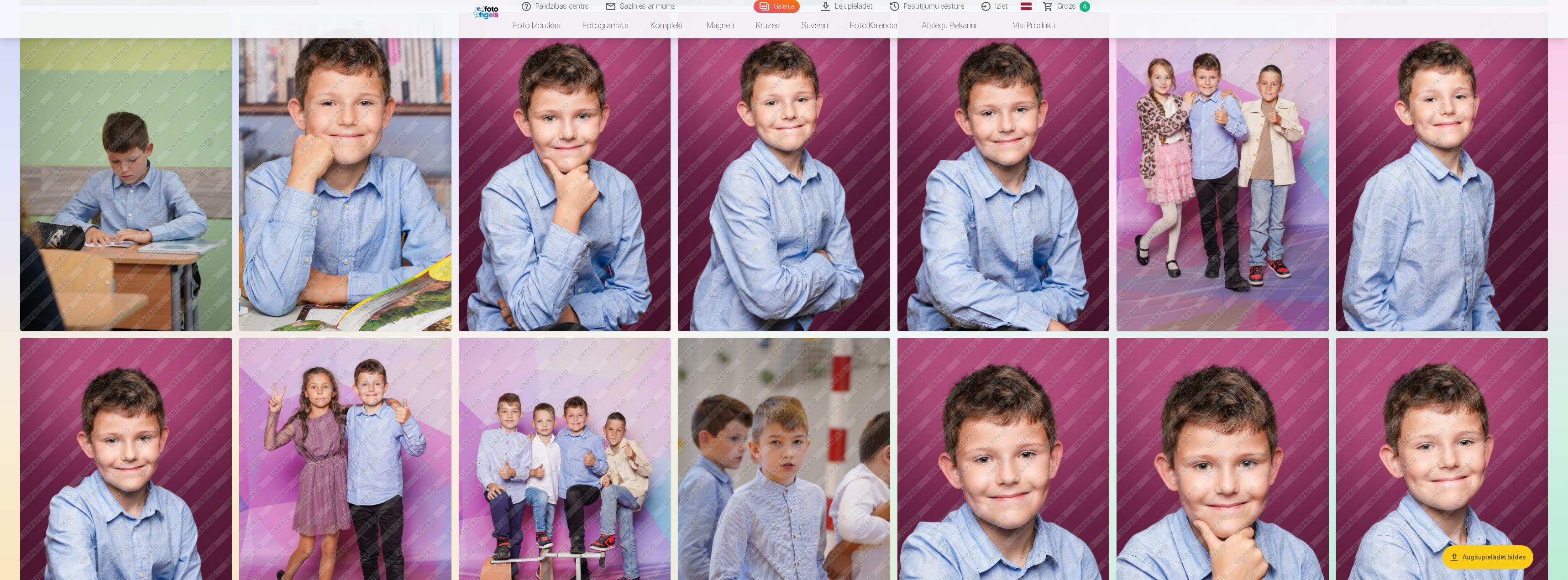
click at [1242, 188] on img at bounding box center [1222, 172] width 212 height 318
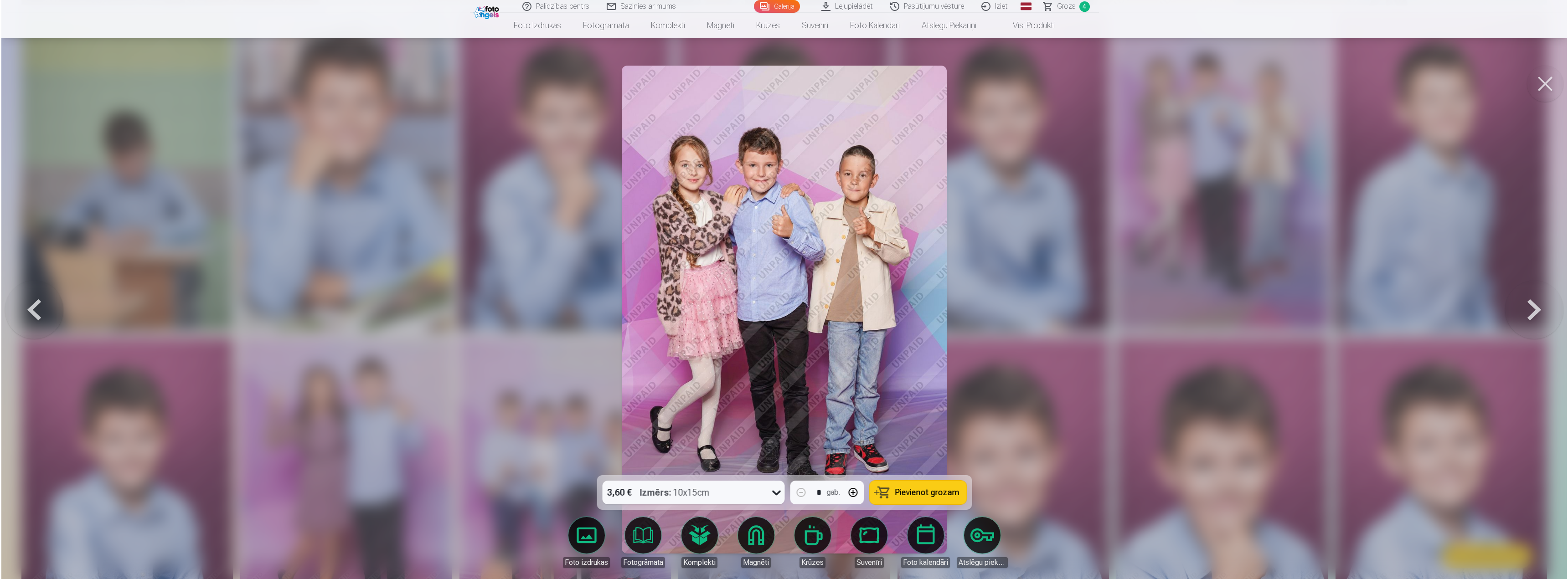
scroll to position [1140, 0]
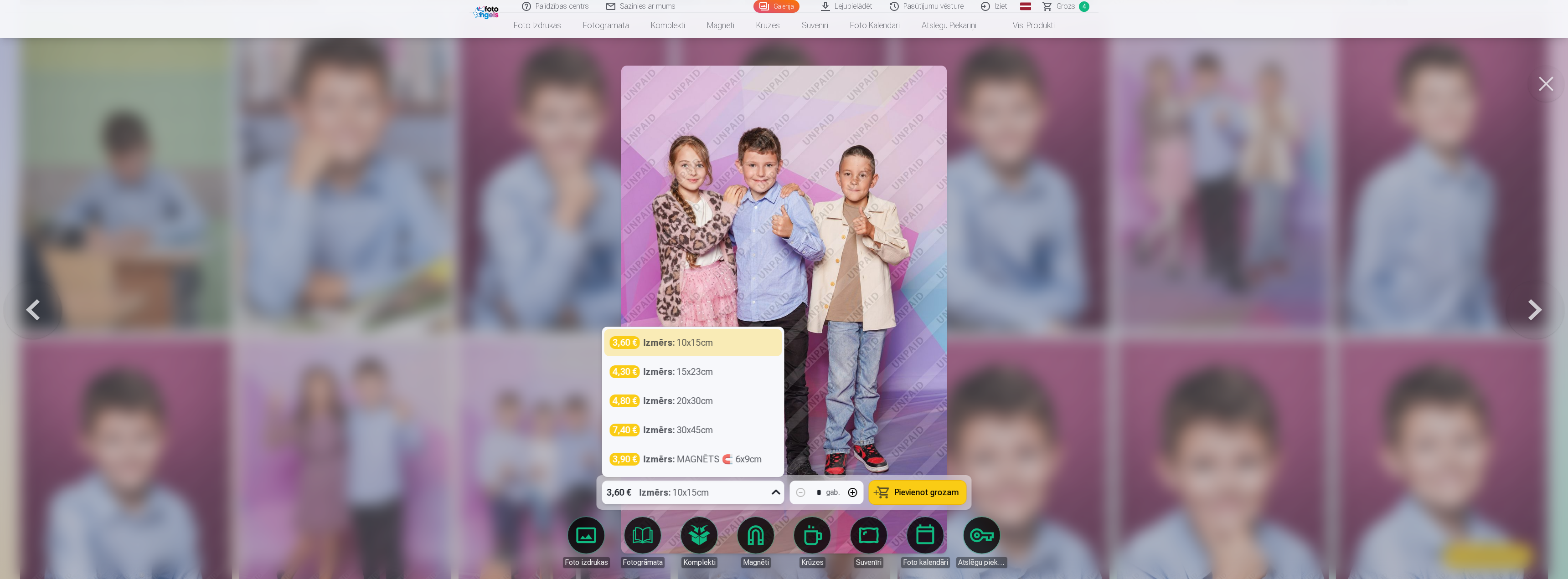
click at [771, 499] on icon at bounding box center [776, 493] width 15 height 15
click at [654, 380] on div "4,30 € Izmērs : 15x23cm" at bounding box center [693, 372] width 178 height 27
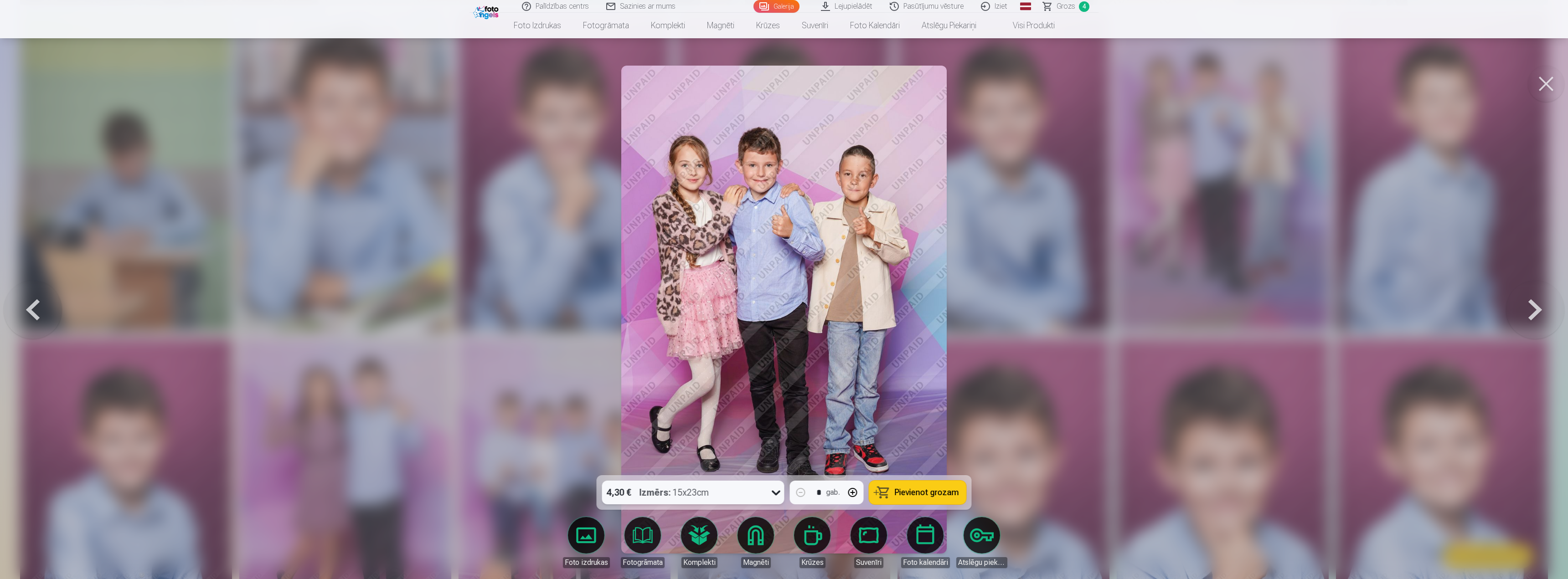
click at [919, 488] on span "Pievienot grozam" at bounding box center [927, 492] width 65 height 8
click at [1067, 7] on span "Grozs" at bounding box center [1066, 6] width 19 height 11
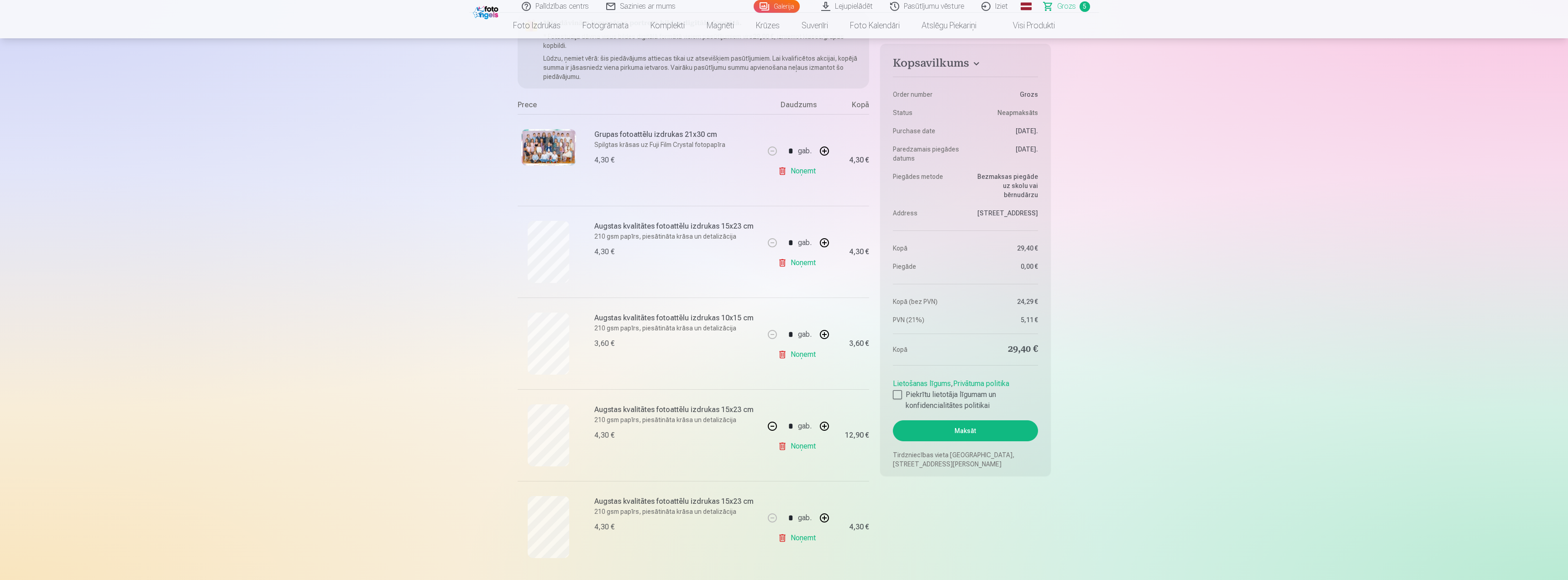
scroll to position [183, 0]
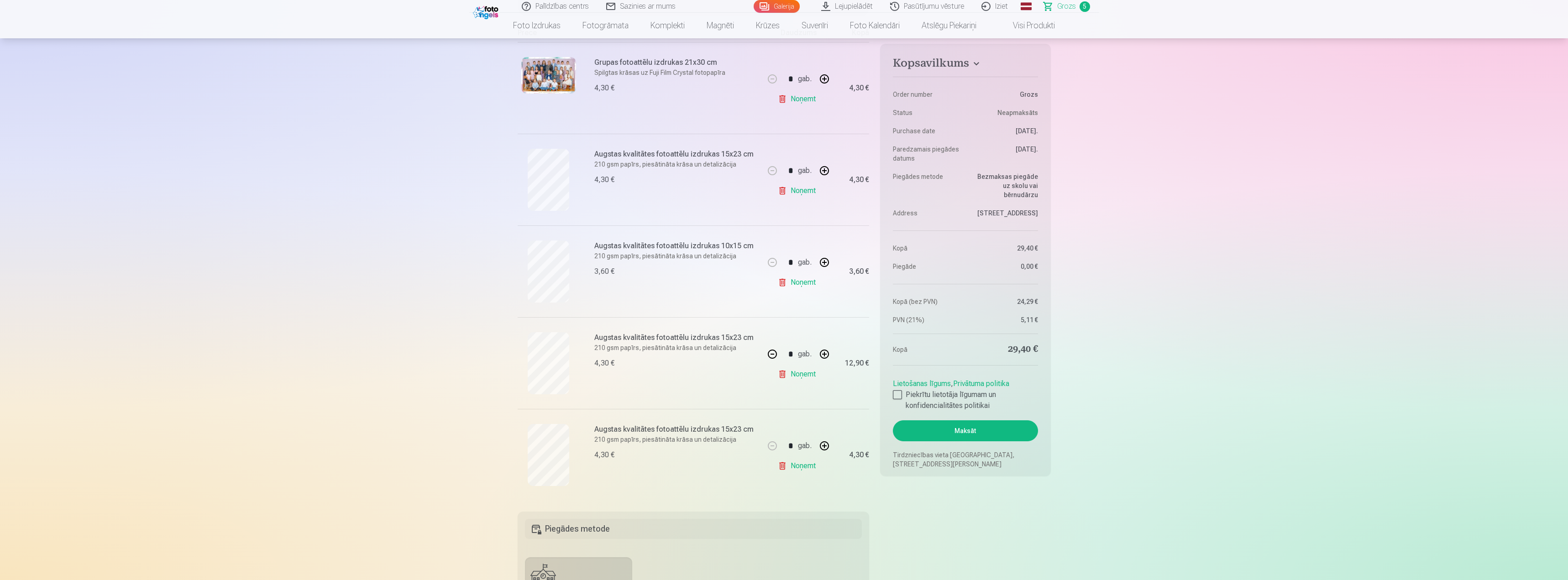
click at [769, 355] on button "button" at bounding box center [772, 354] width 22 height 22
type input "*"
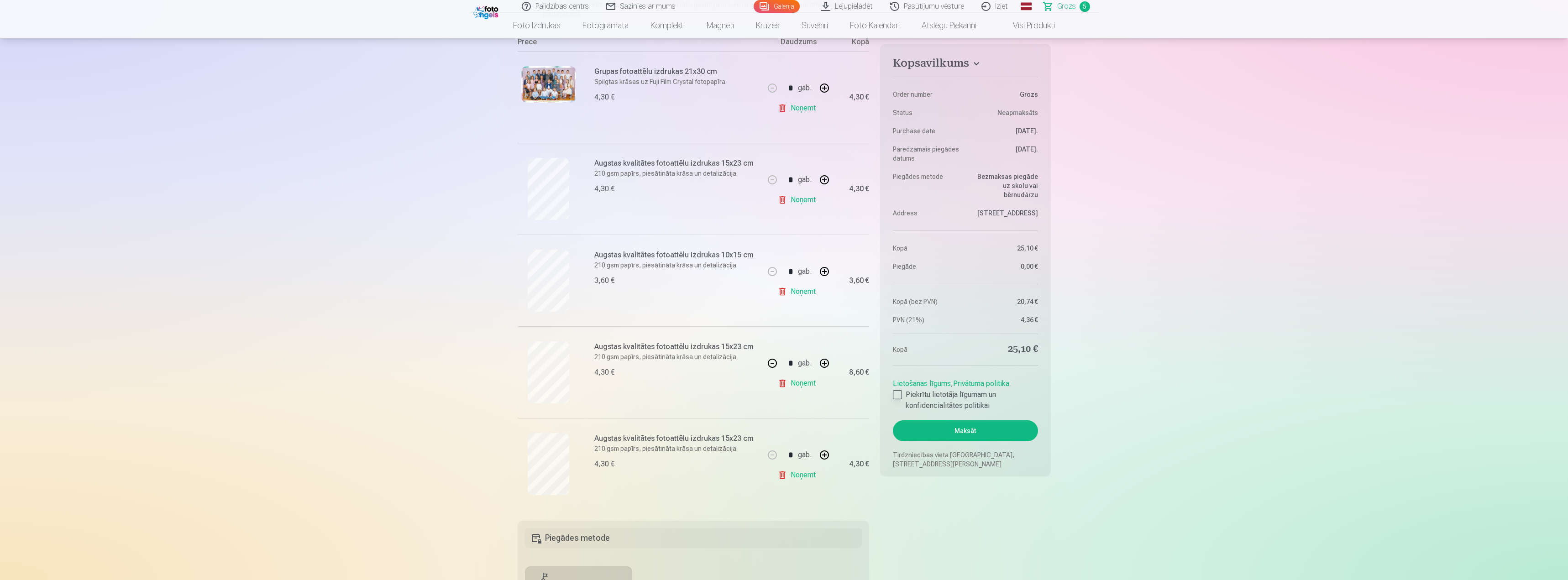
click at [899, 397] on div at bounding box center [897, 394] width 9 height 9
click at [893, 389] on div "Lietošanas līgums , Privātuma politika Piekrītu lietotāja līgumam un konfidenci…" at bounding box center [965, 393] width 144 height 37
click at [899, 393] on div at bounding box center [897, 394] width 9 height 9
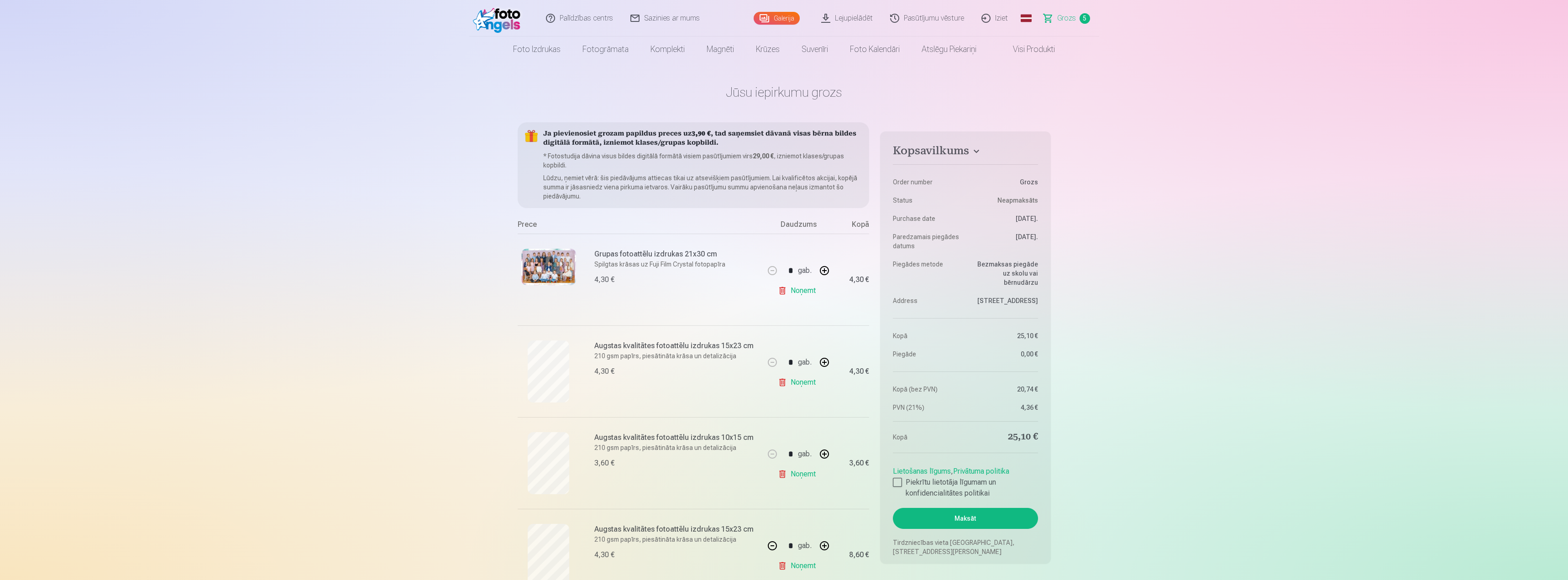
click at [780, 20] on link "Galerija" at bounding box center [777, 18] width 46 height 13
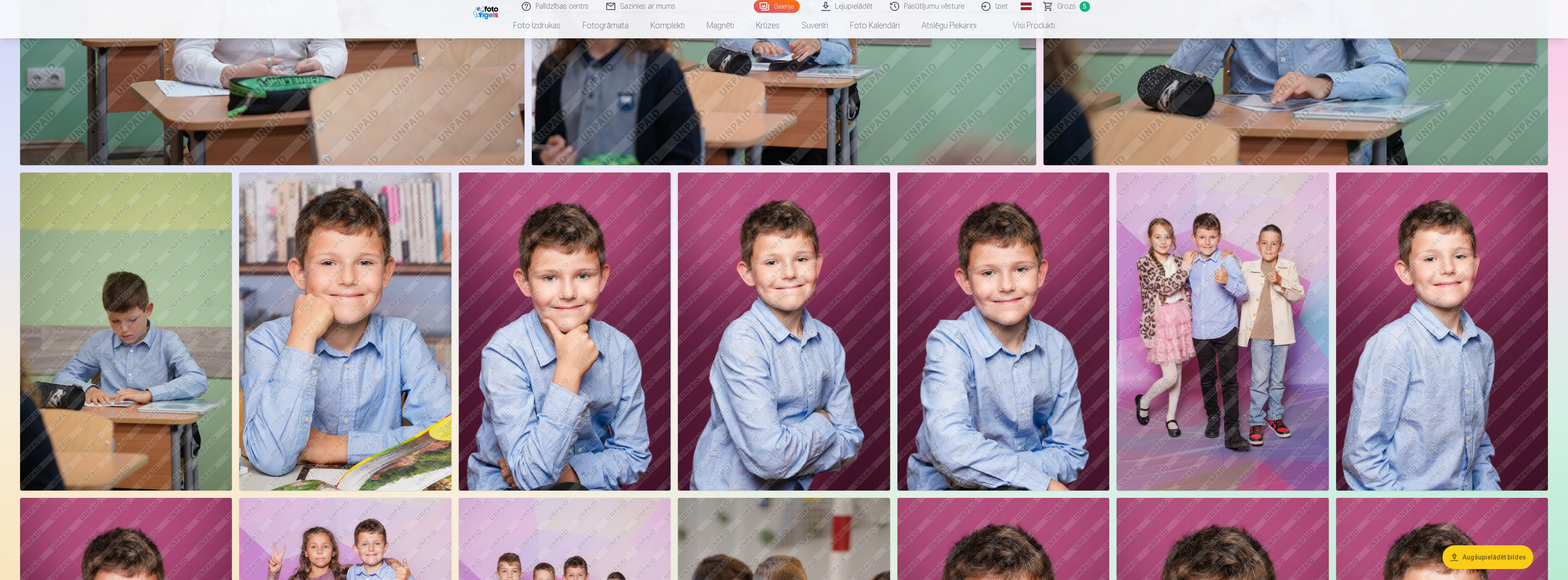
scroll to position [1095, 0]
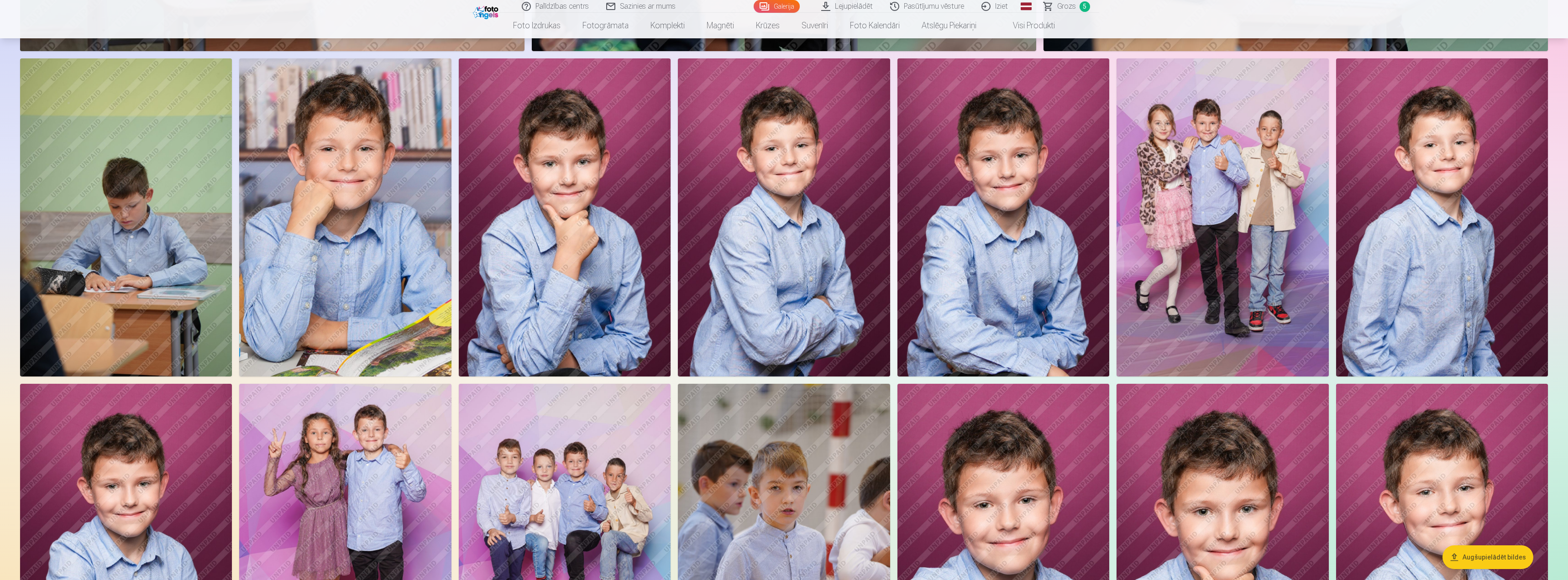
click at [333, 251] on img at bounding box center [344, 217] width 212 height 318
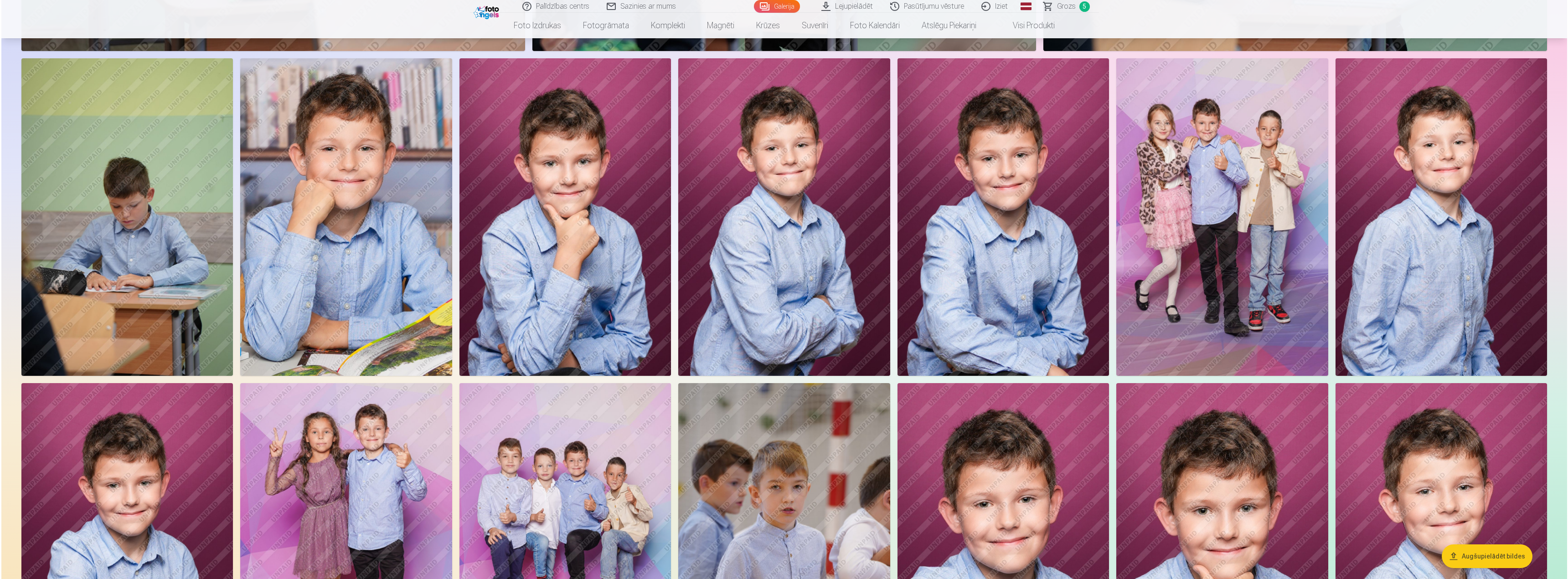
scroll to position [1094, 0]
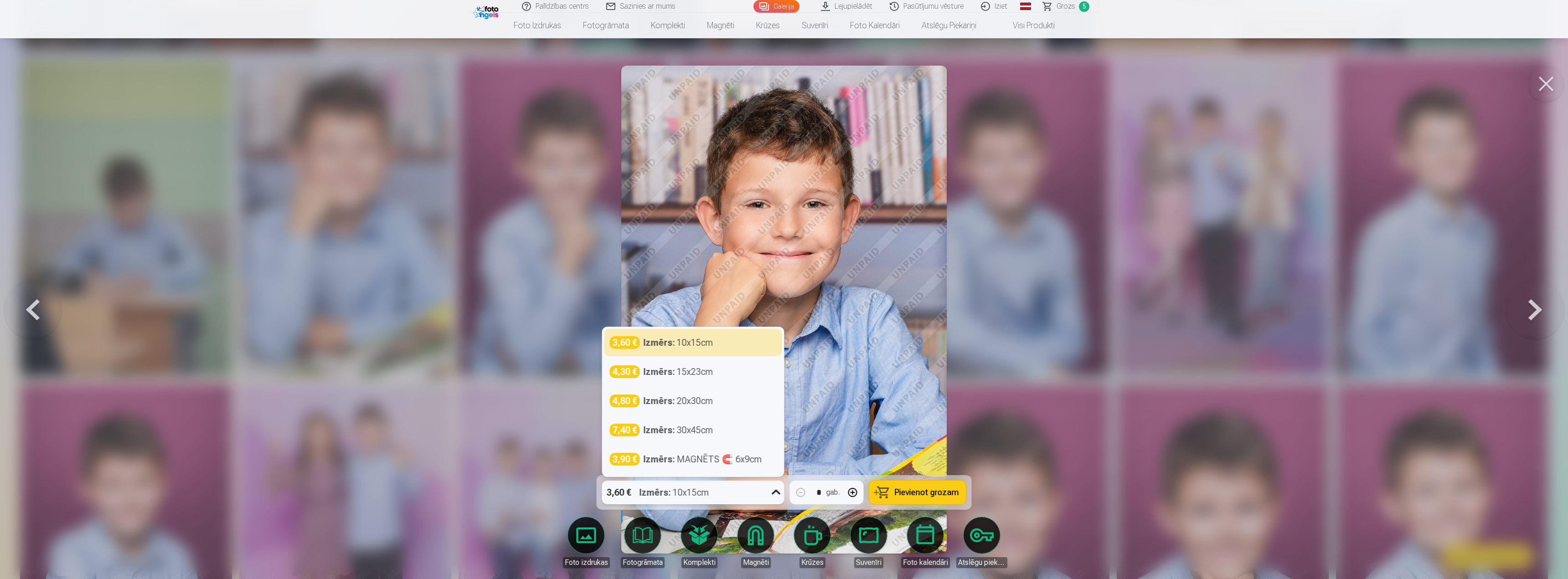
click at [780, 493] on icon at bounding box center [776, 493] width 15 height 15
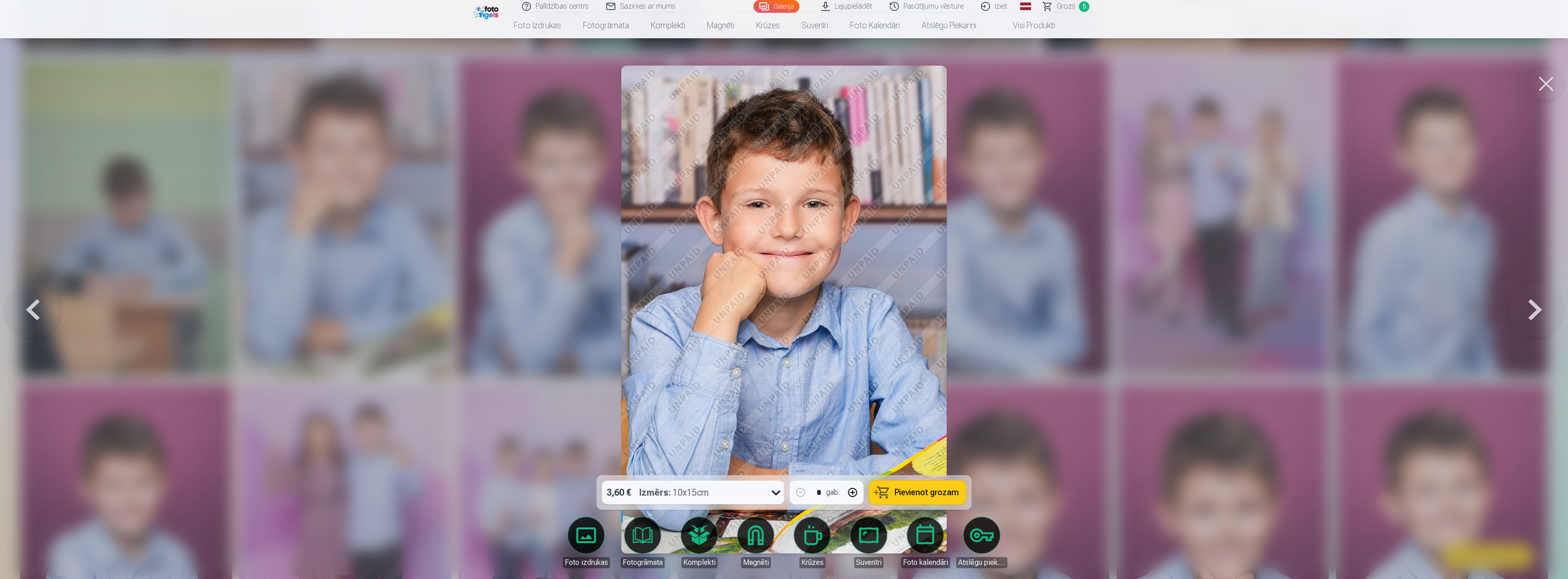
click at [914, 489] on span "Pievienot grozam" at bounding box center [927, 492] width 65 height 8
click at [1069, 12] on link "Grozs 6" at bounding box center [1066, 6] width 64 height 13
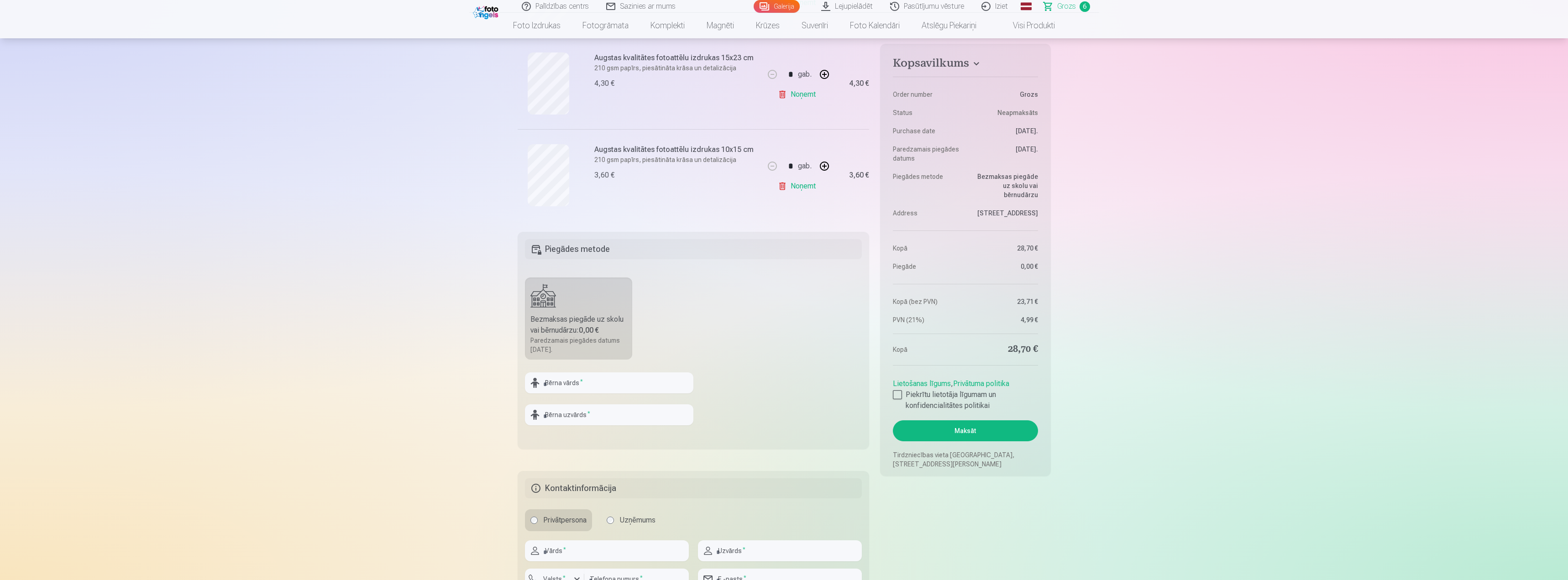
scroll to position [638, 0]
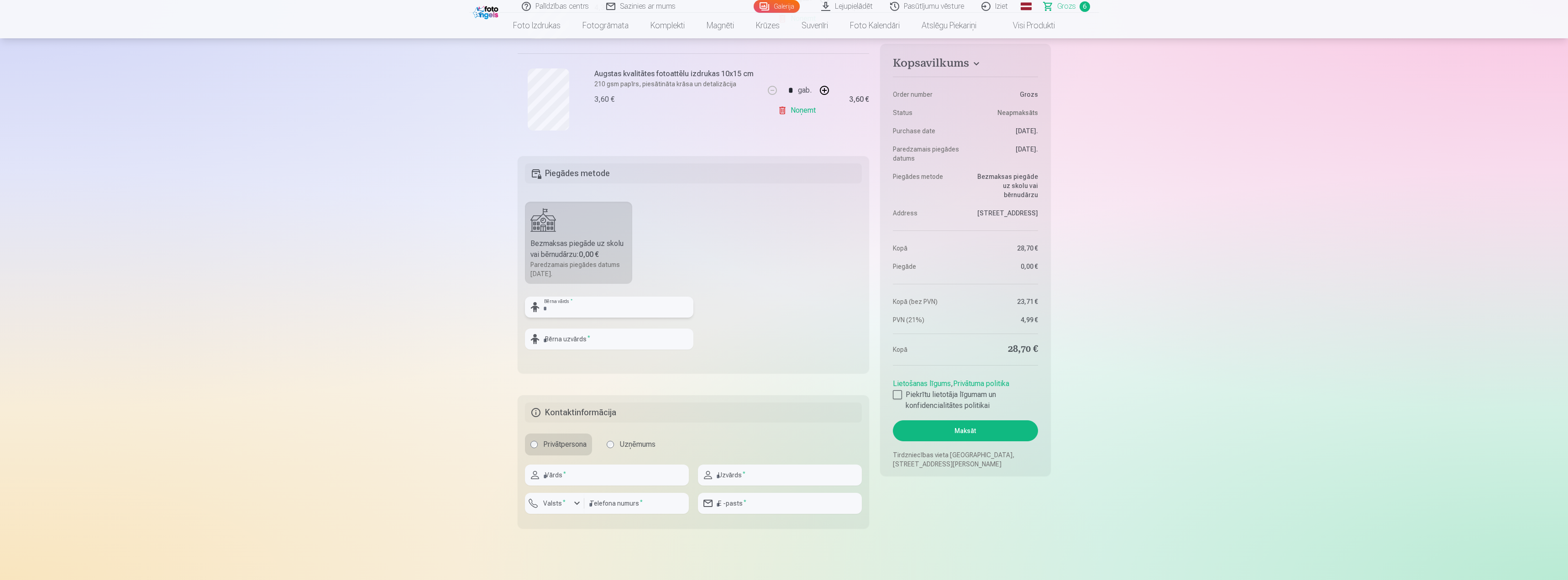
click at [619, 315] on input "text" at bounding box center [609, 307] width 168 height 21
type input "*******"
click at [577, 333] on input "text" at bounding box center [609, 339] width 168 height 21
type input "******"
click at [588, 474] on input "text" at bounding box center [607, 475] width 164 height 21
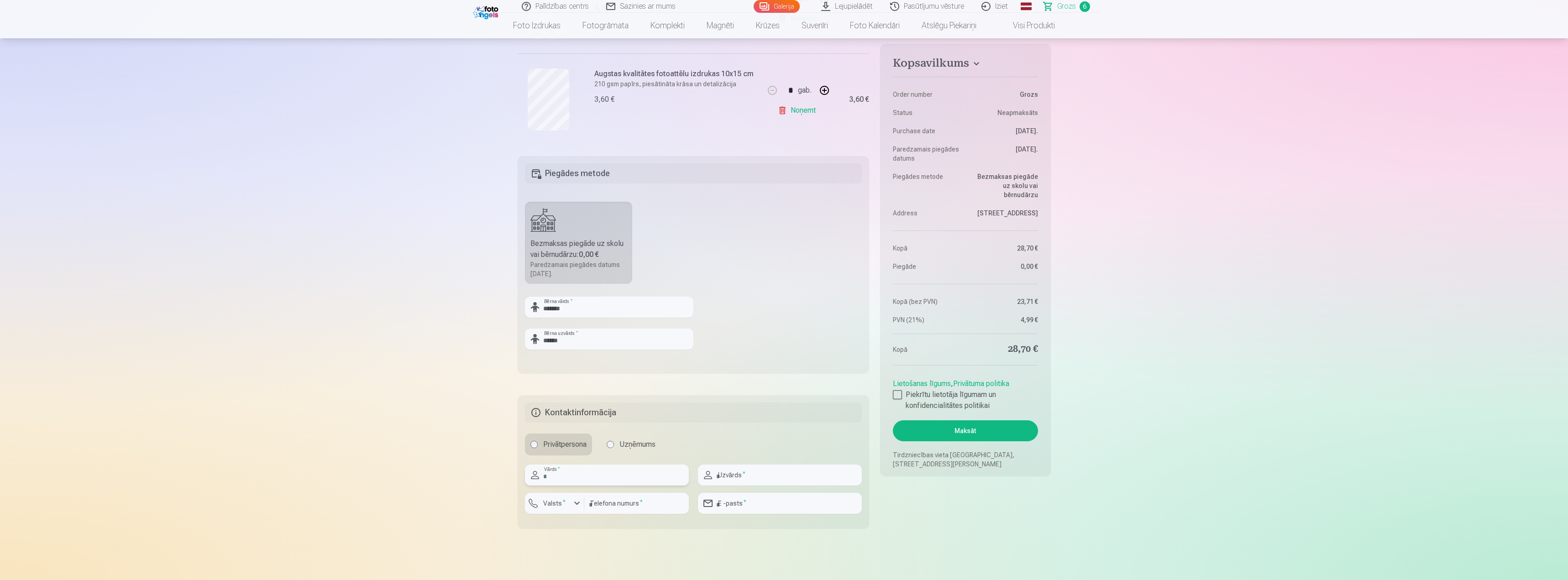
type input "****"
type input "*****"
type input "********"
type input "**********"
click at [897, 390] on div at bounding box center [897, 394] width 9 height 9
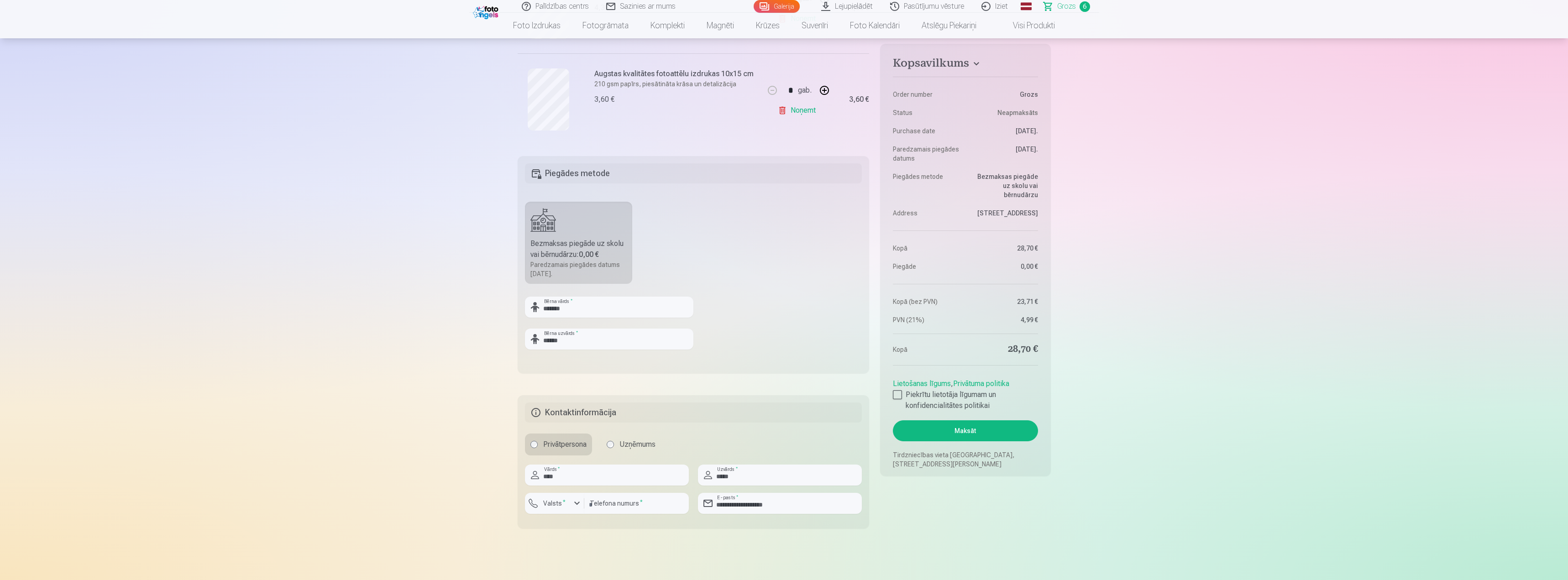
click at [928, 435] on button "Maksāt" at bounding box center [965, 431] width 144 height 21
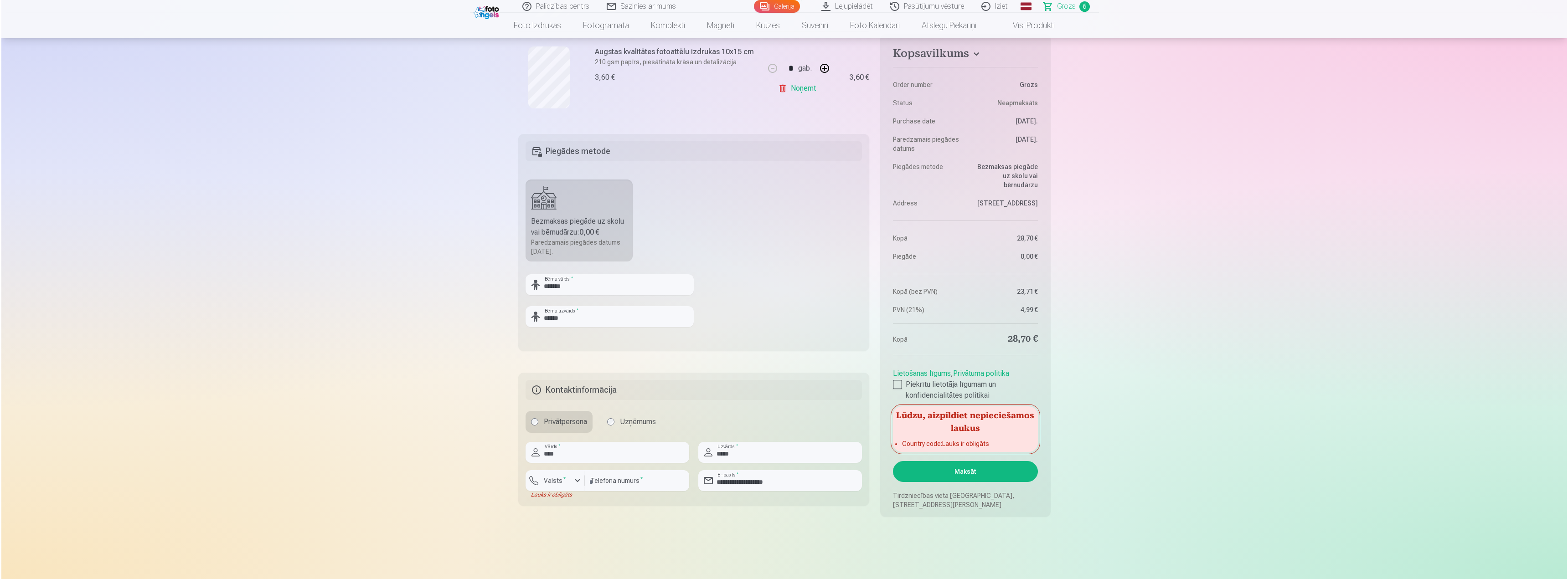
scroll to position [729, 0]
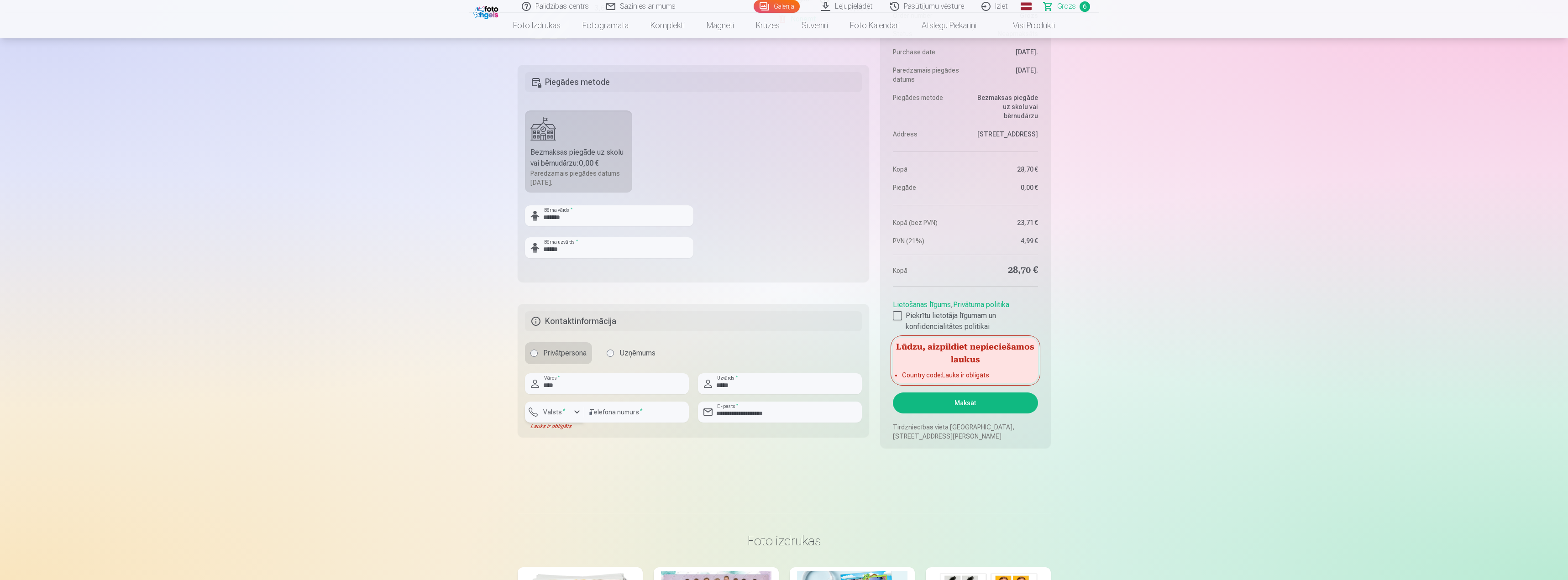
click at [573, 418] on button "Valsts *" at bounding box center [554, 412] width 59 height 21
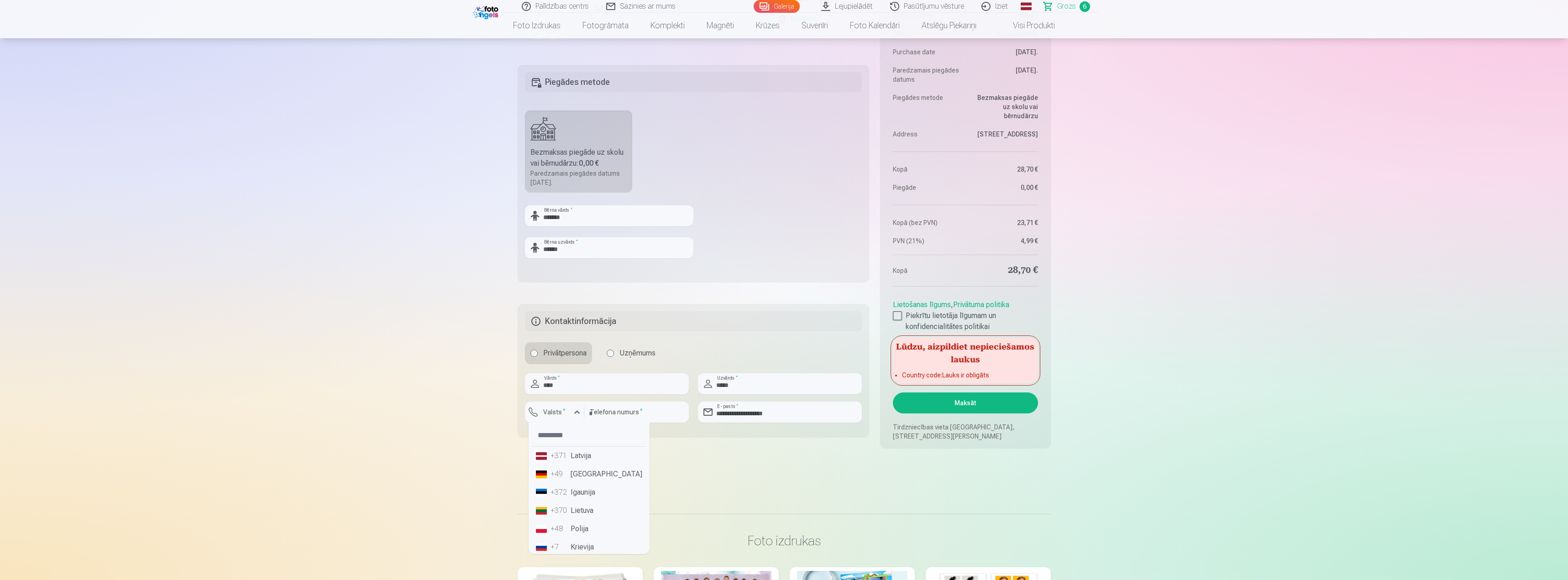
click at [580, 451] on li "+371 Latvija" at bounding box center [589, 456] width 113 height 18
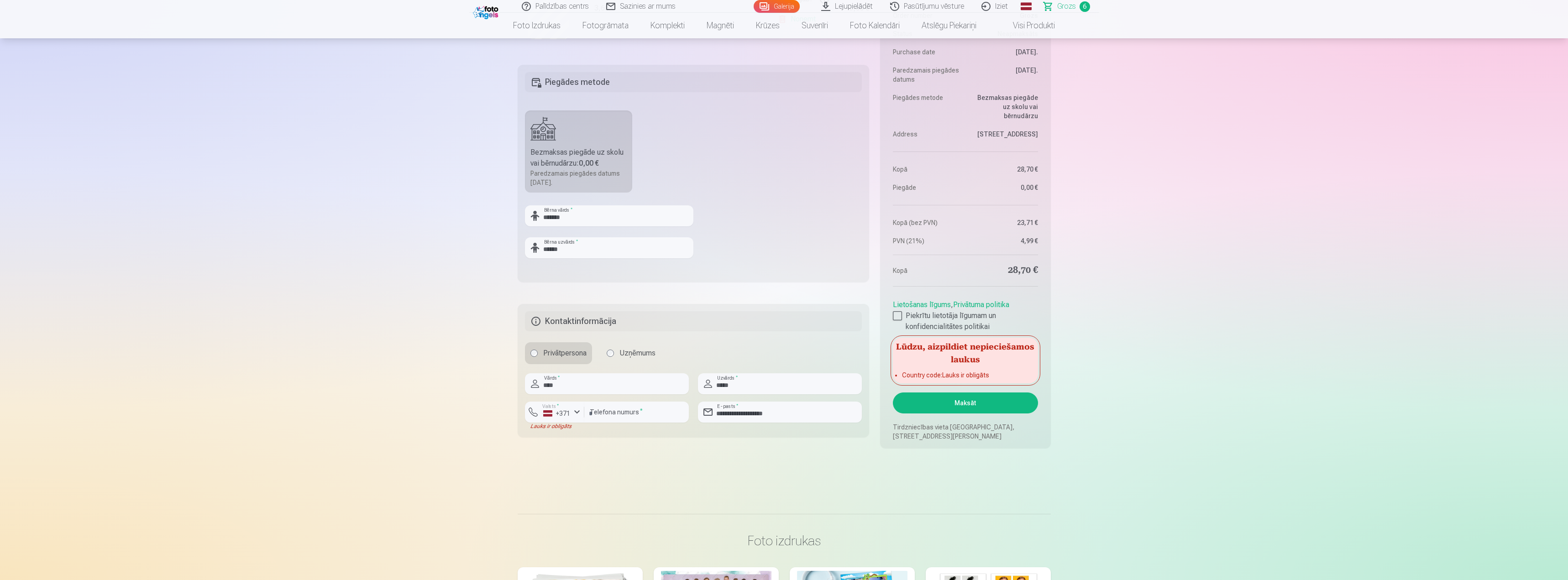
click at [961, 408] on button "Maksāt" at bounding box center [965, 403] width 144 height 21
